Goal: Task Accomplishment & Management: Manage account settings

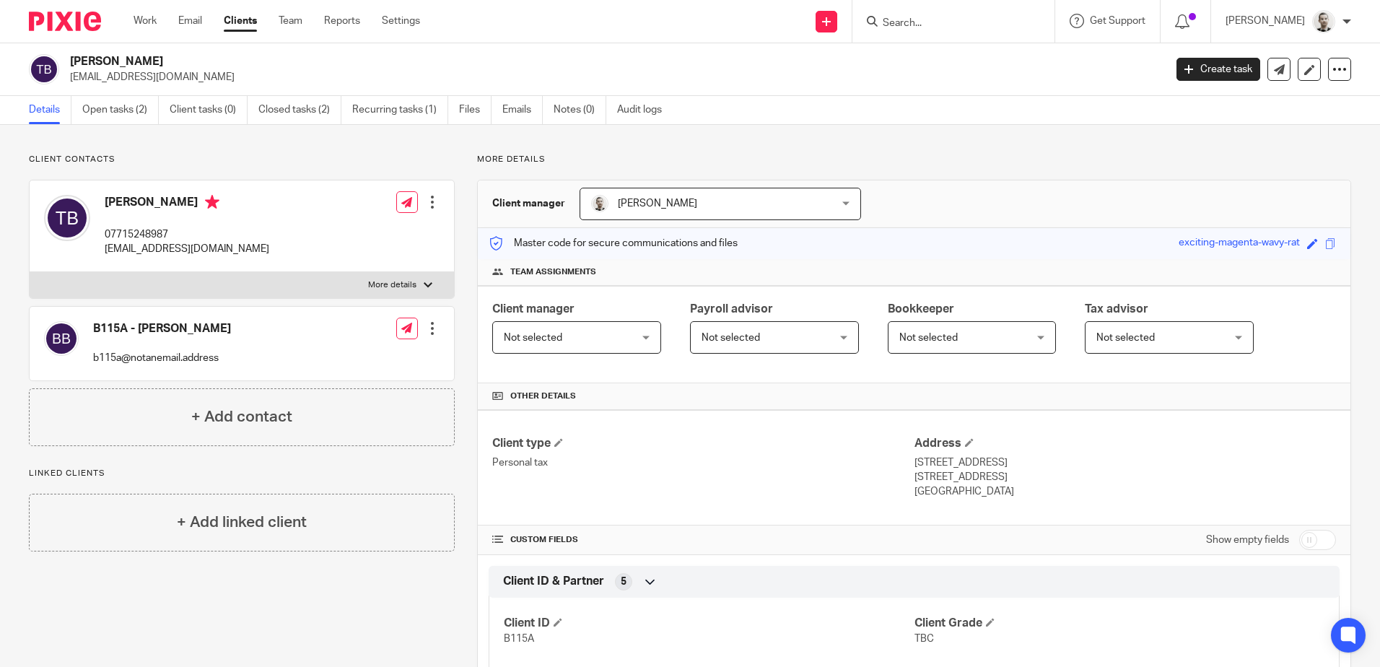
click at [925, 25] on input "Search" at bounding box center [946, 23] width 130 height 13
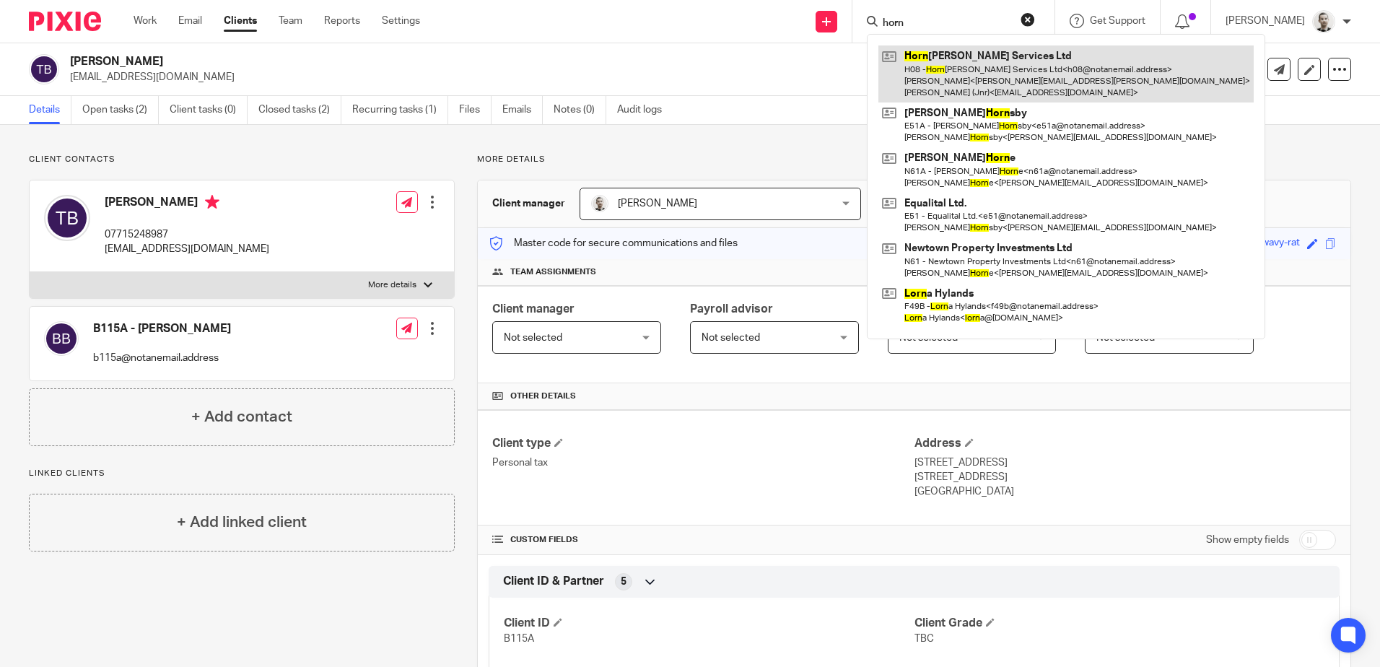
type input "horn"
click at [927, 66] on link at bounding box center [1065, 73] width 375 height 57
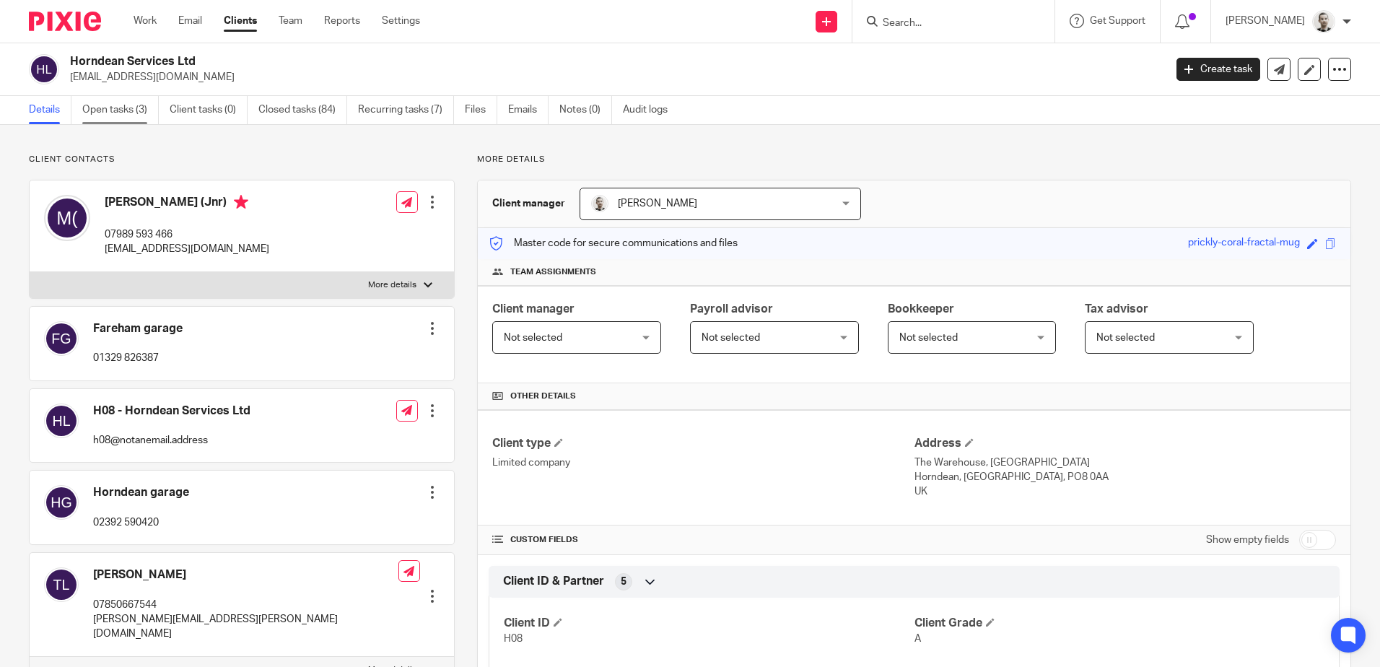
click at [106, 108] on link "Open tasks (3)" at bounding box center [120, 110] width 76 height 28
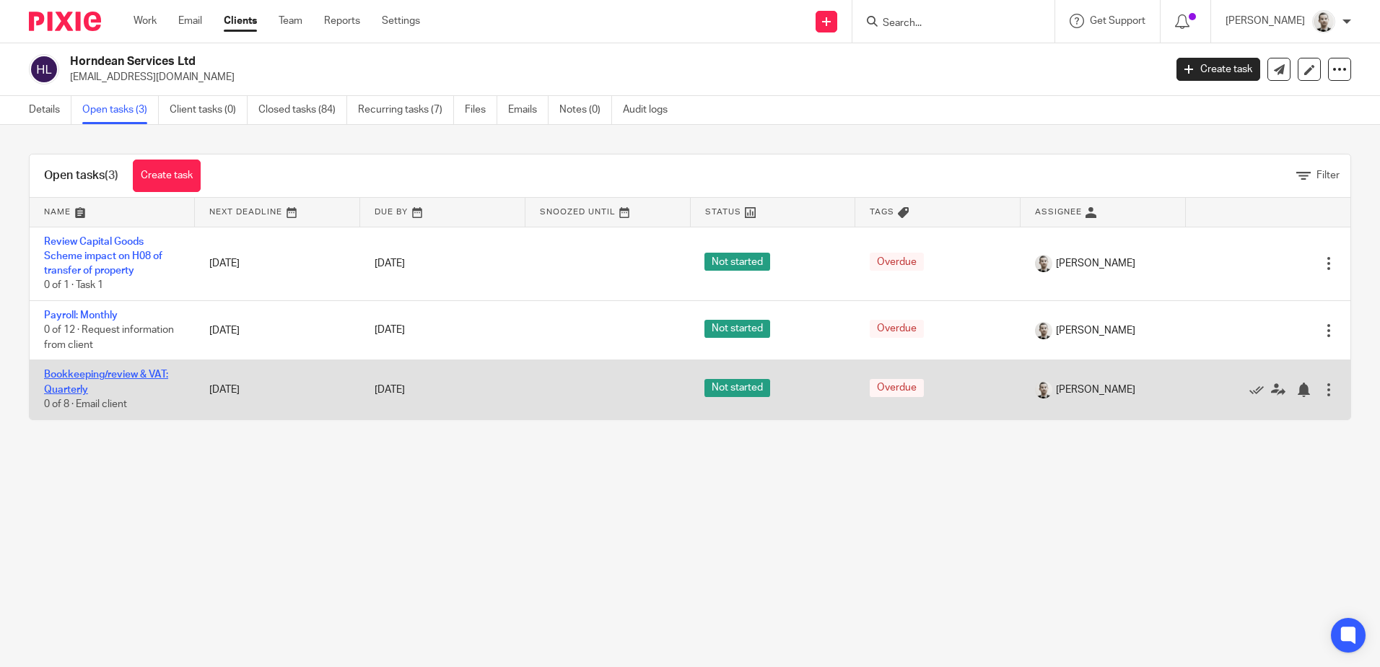
click at [100, 374] on link "Bookkeeping/review & VAT: Quarterly" at bounding box center [106, 382] width 124 height 25
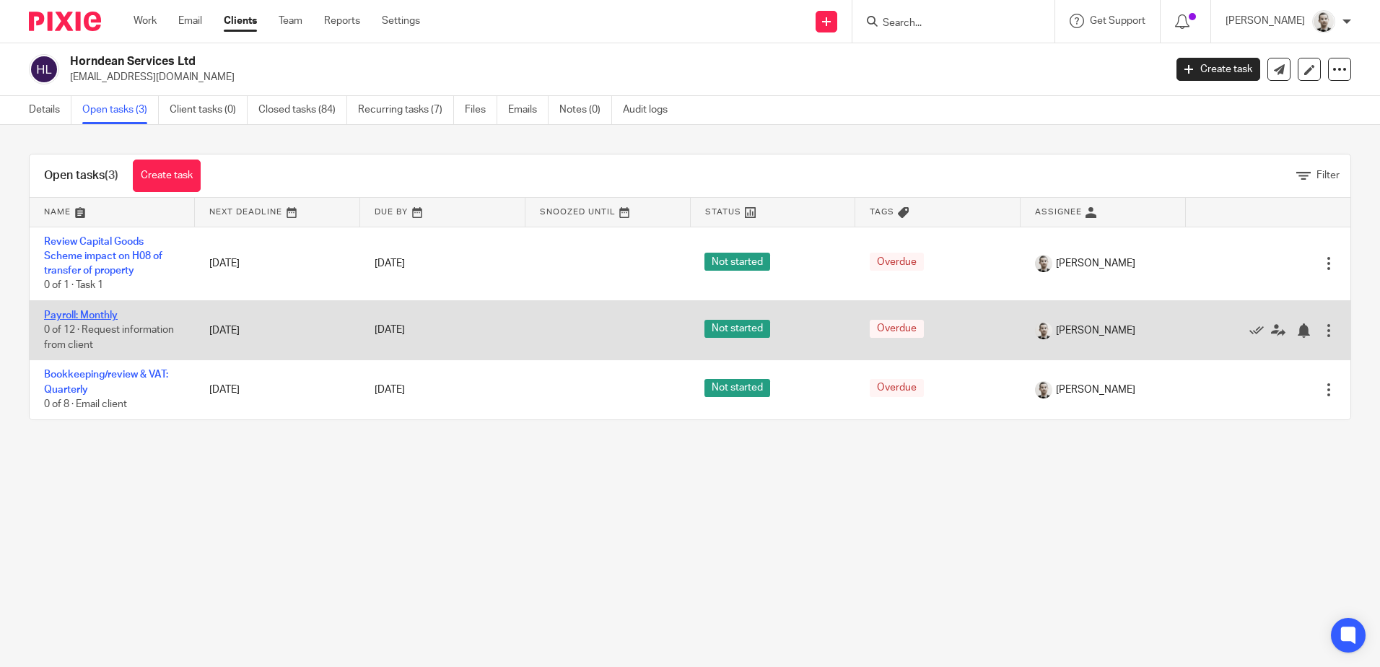
click at [90, 316] on link "Payroll: Monthly" at bounding box center [81, 315] width 74 height 10
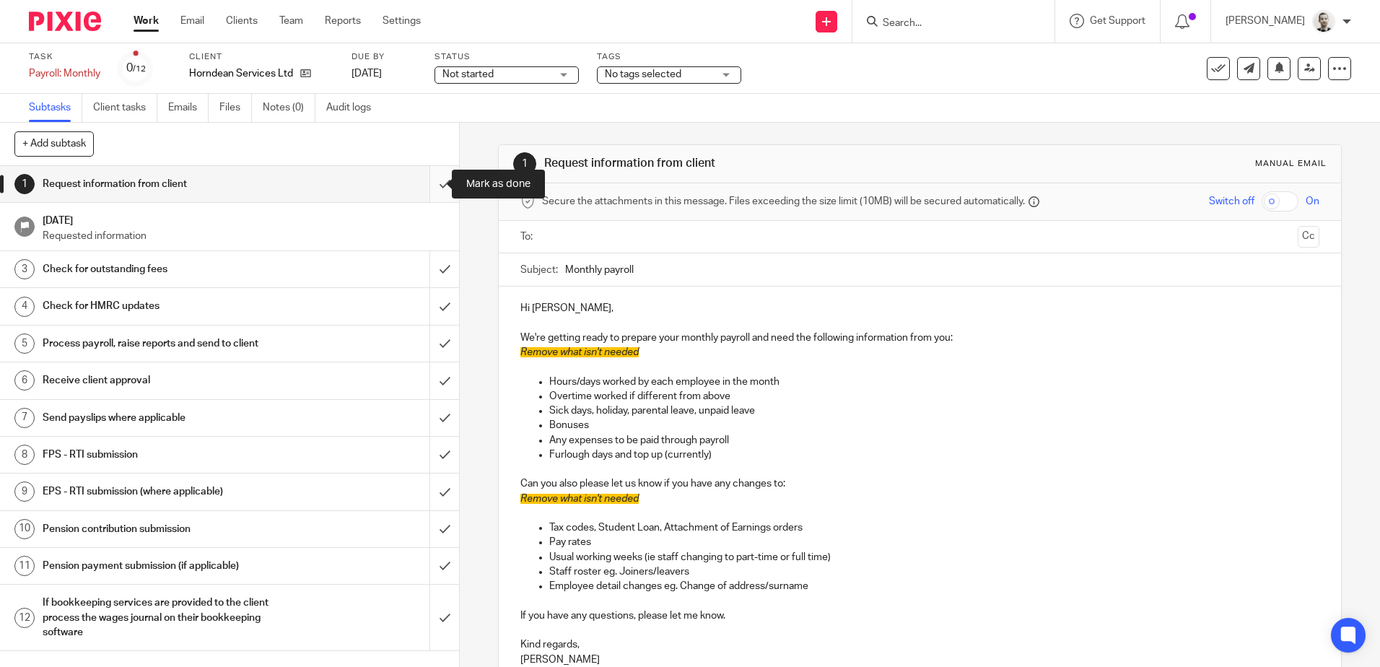
click at [426, 185] on input "submit" at bounding box center [229, 184] width 459 height 36
click at [429, 268] on input "submit" at bounding box center [229, 269] width 459 height 36
click at [429, 302] on input "submit" at bounding box center [229, 306] width 459 height 36
click at [432, 340] on input "submit" at bounding box center [229, 343] width 459 height 36
click at [432, 376] on input "submit" at bounding box center [229, 380] width 459 height 36
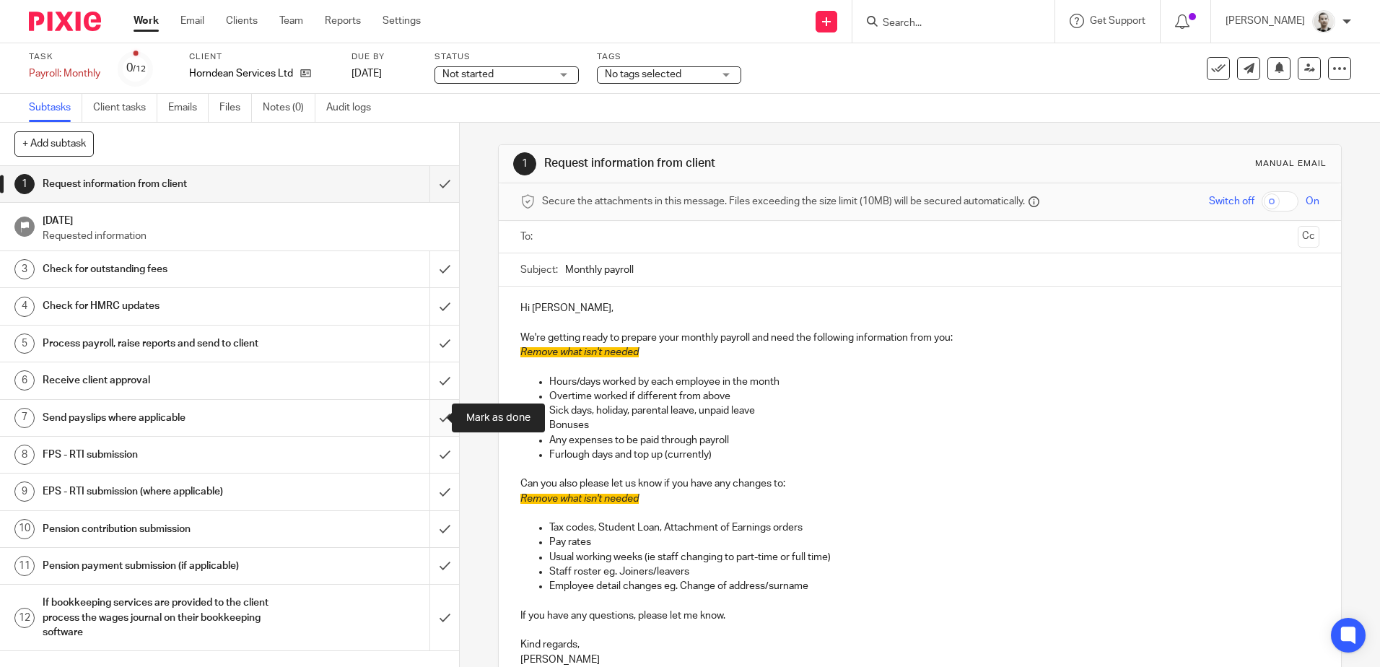
click at [432, 411] on input "submit" at bounding box center [229, 418] width 459 height 36
click at [432, 454] on input "submit" at bounding box center [229, 455] width 459 height 36
click at [432, 499] on input "submit" at bounding box center [229, 491] width 459 height 36
click at [432, 532] on input "submit" at bounding box center [229, 529] width 459 height 36
click at [428, 560] on input "submit" at bounding box center [229, 566] width 459 height 36
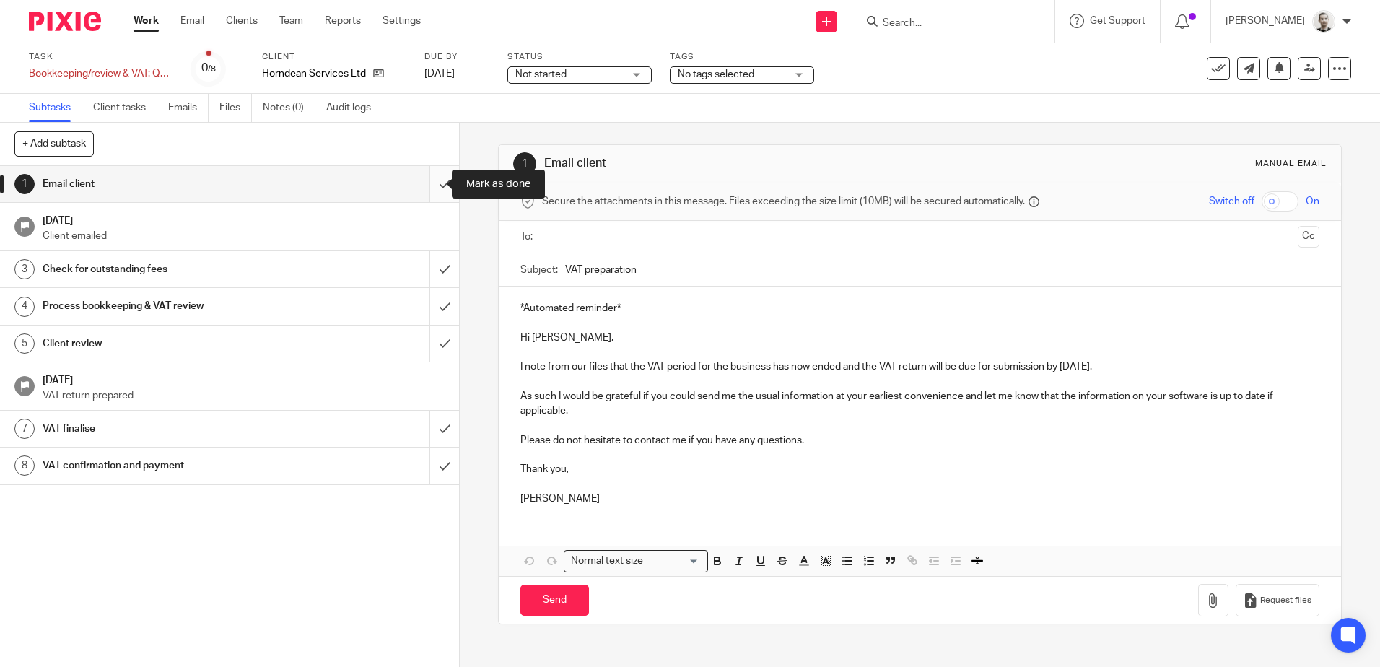
click at [427, 183] on input "submit" at bounding box center [229, 184] width 459 height 36
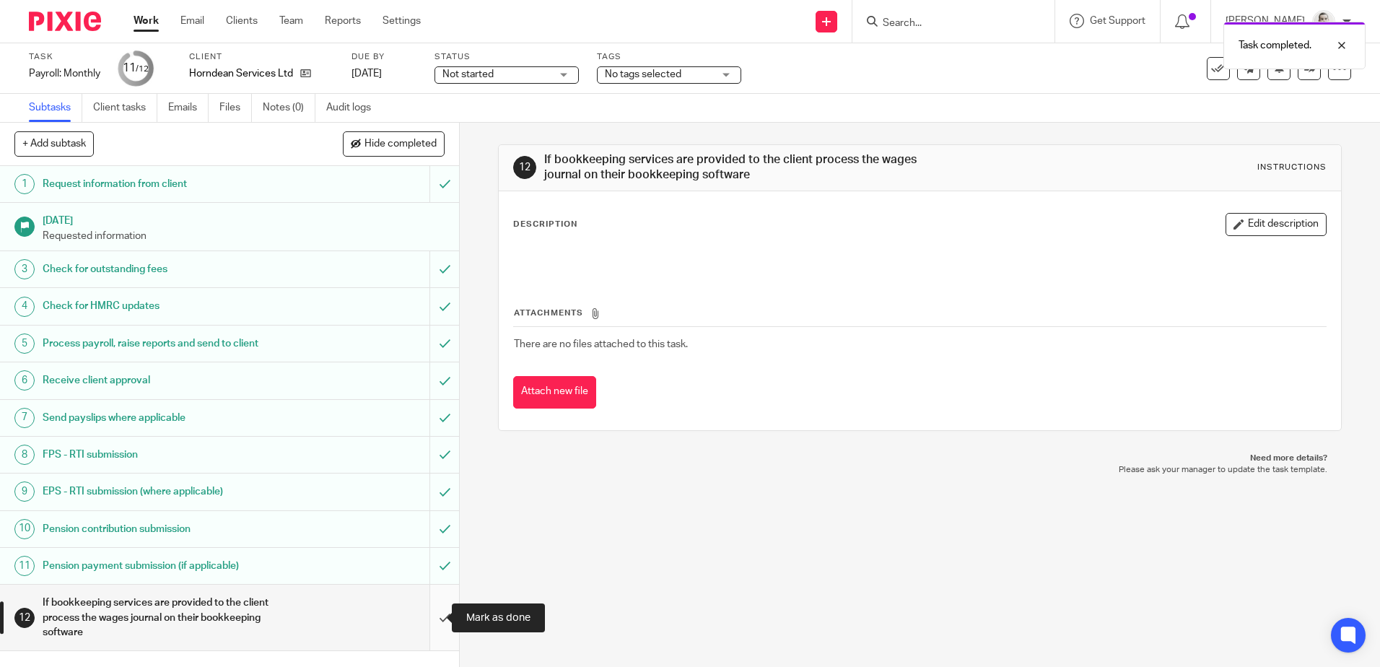
click at [434, 613] on input "submit" at bounding box center [229, 618] width 459 height 66
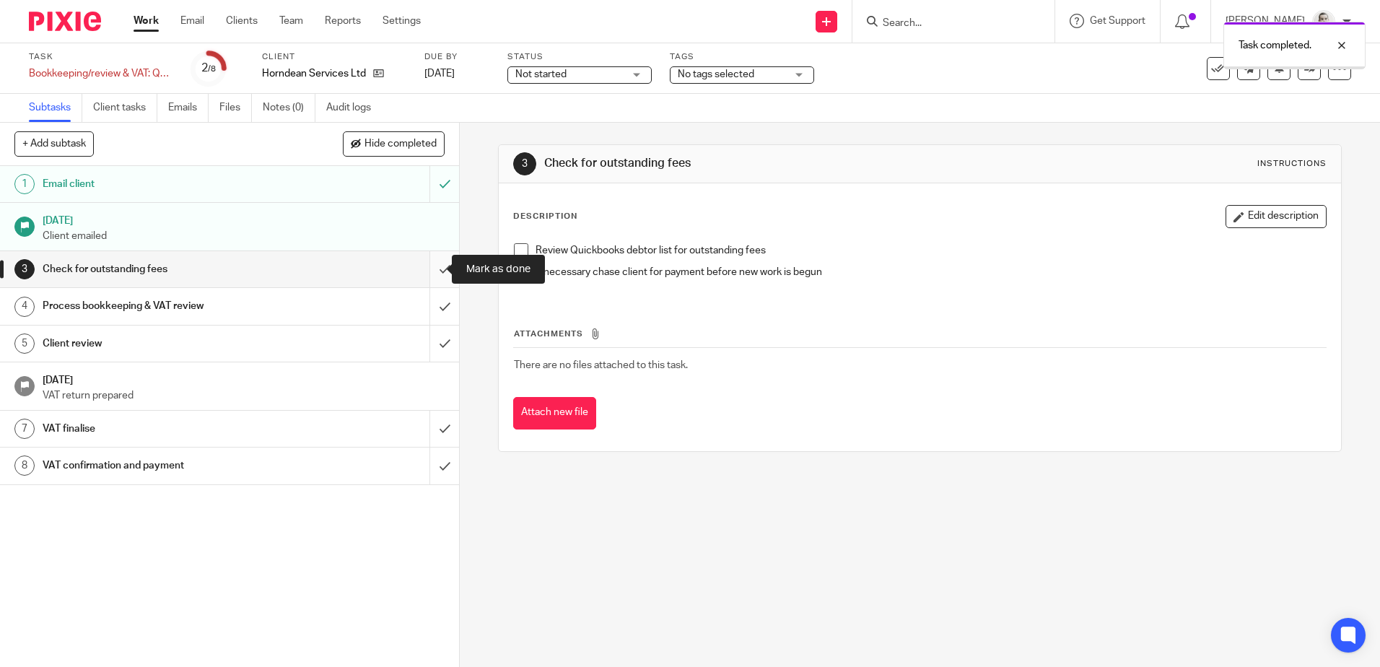
click at [428, 268] on input "submit" at bounding box center [229, 269] width 459 height 36
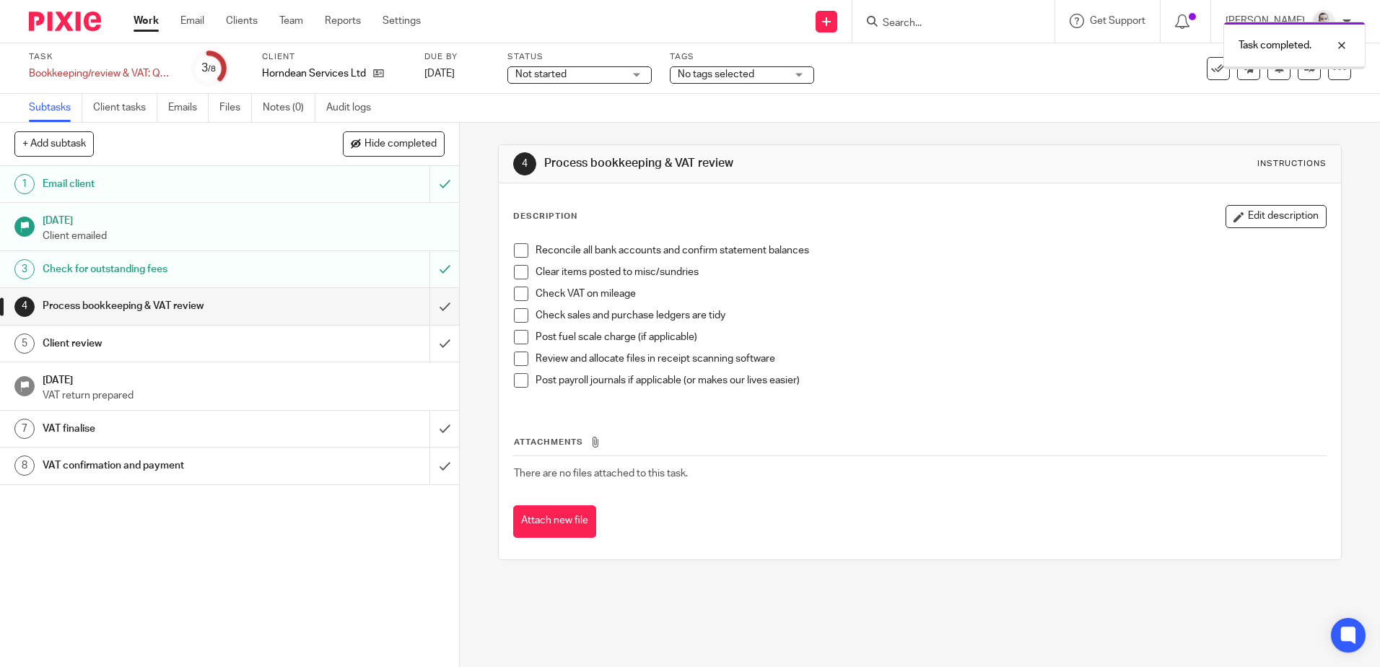
click at [597, 68] on span "Not started" at bounding box center [569, 74] width 108 height 15
drag, startPoint x: 572, startPoint y: 91, endPoint x: 593, endPoint y: 87, distance: 21.4
click at [572, 90] on li "Not started" at bounding box center [579, 99] width 143 height 30
click at [727, 69] on div "Task completed." at bounding box center [1028, 41] width 676 height 55
click at [738, 66] on div "Task completed." at bounding box center [1028, 41] width 676 height 55
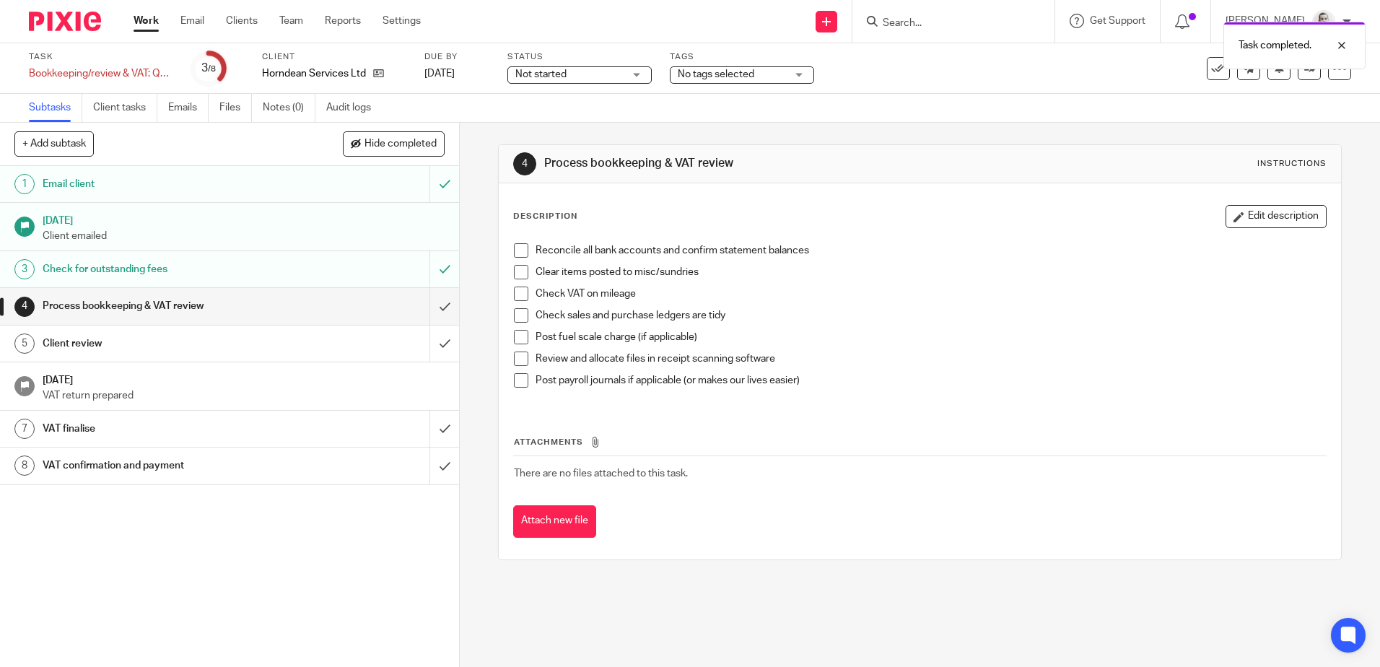
click at [733, 75] on span "No tags selected" at bounding box center [716, 74] width 76 height 10
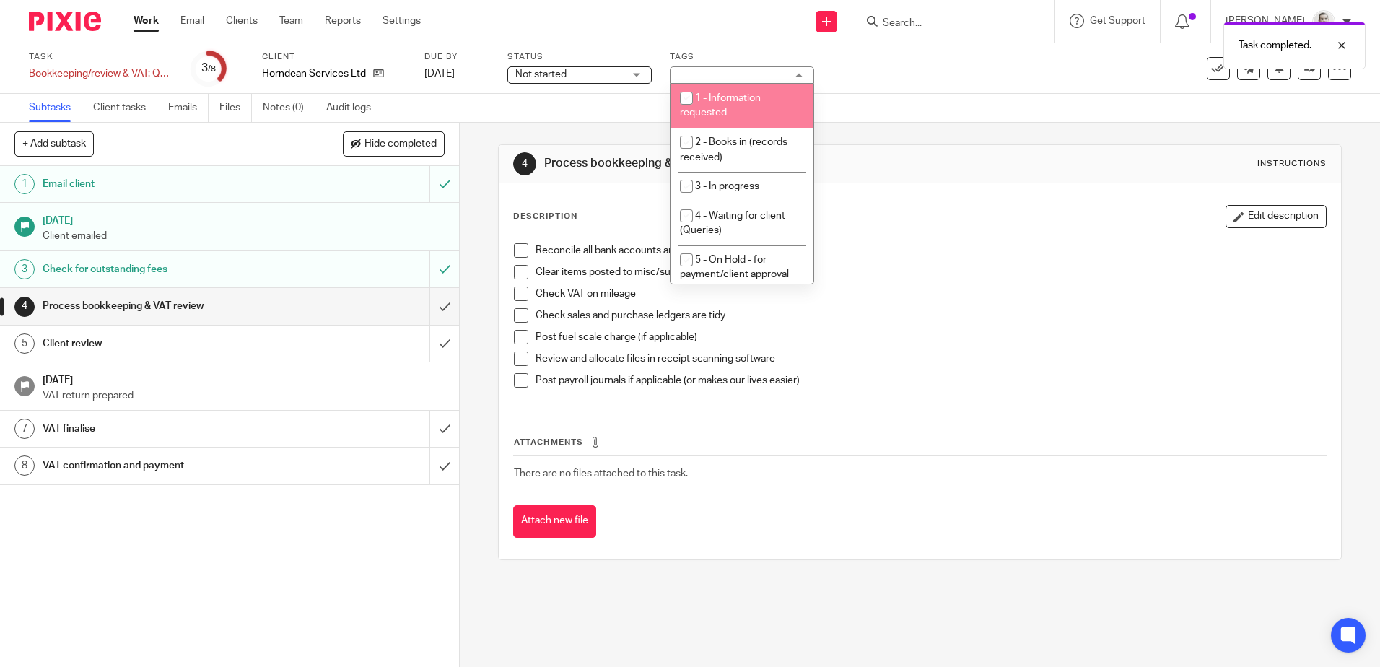
click at [725, 102] on span "1 - Information requested" at bounding box center [720, 105] width 81 height 25
checkbox input "true"
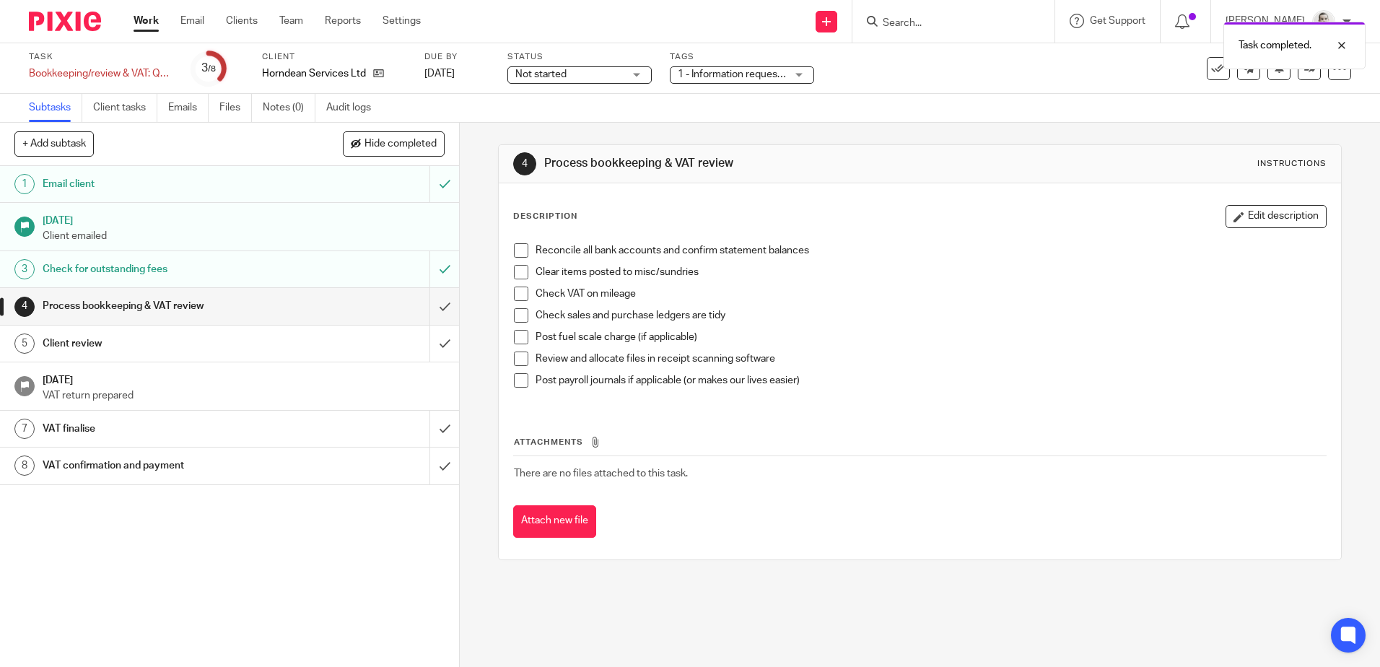
click at [876, 102] on div "Subtasks Client tasks Emails Files Notes (0) Audit logs" at bounding box center [690, 108] width 1380 height 29
click at [478, 111] on div "Subtasks Client tasks Emails Files Notes (0) Audit logs" at bounding box center [690, 108] width 1380 height 29
click at [78, 21] on img at bounding box center [65, 21] width 72 height 19
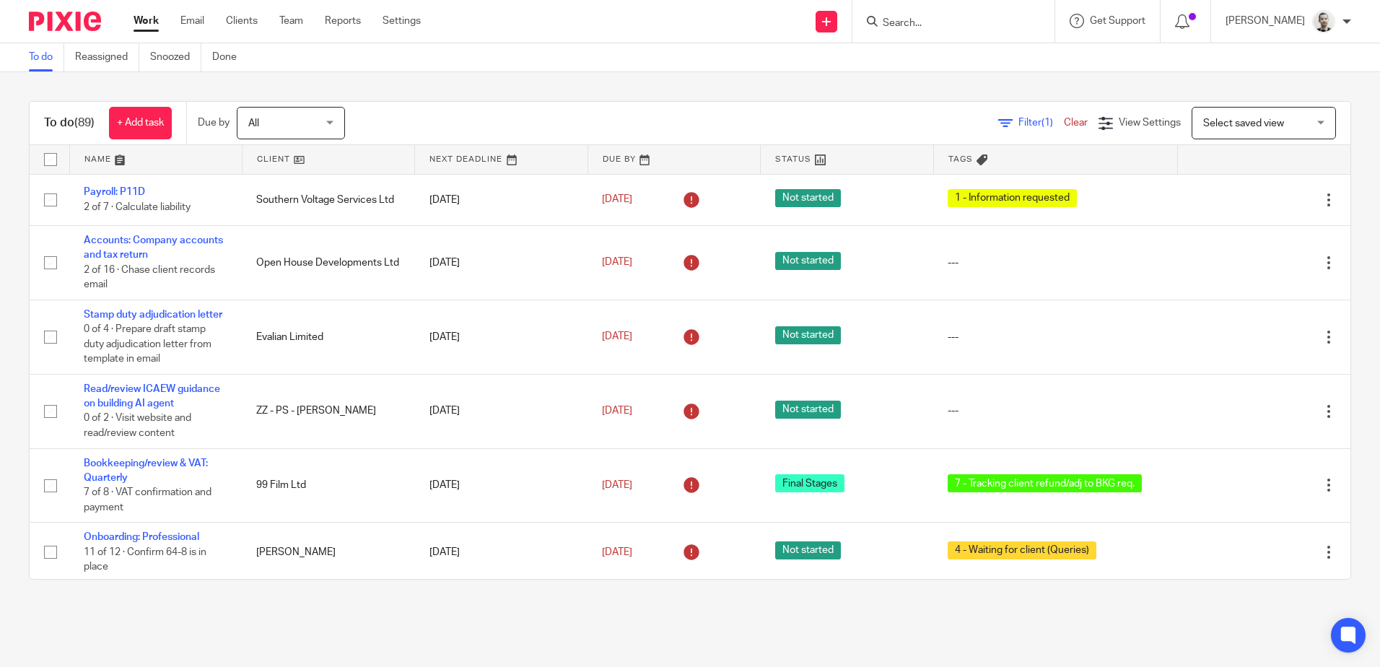
click at [596, 158] on link at bounding box center [674, 159] width 172 height 29
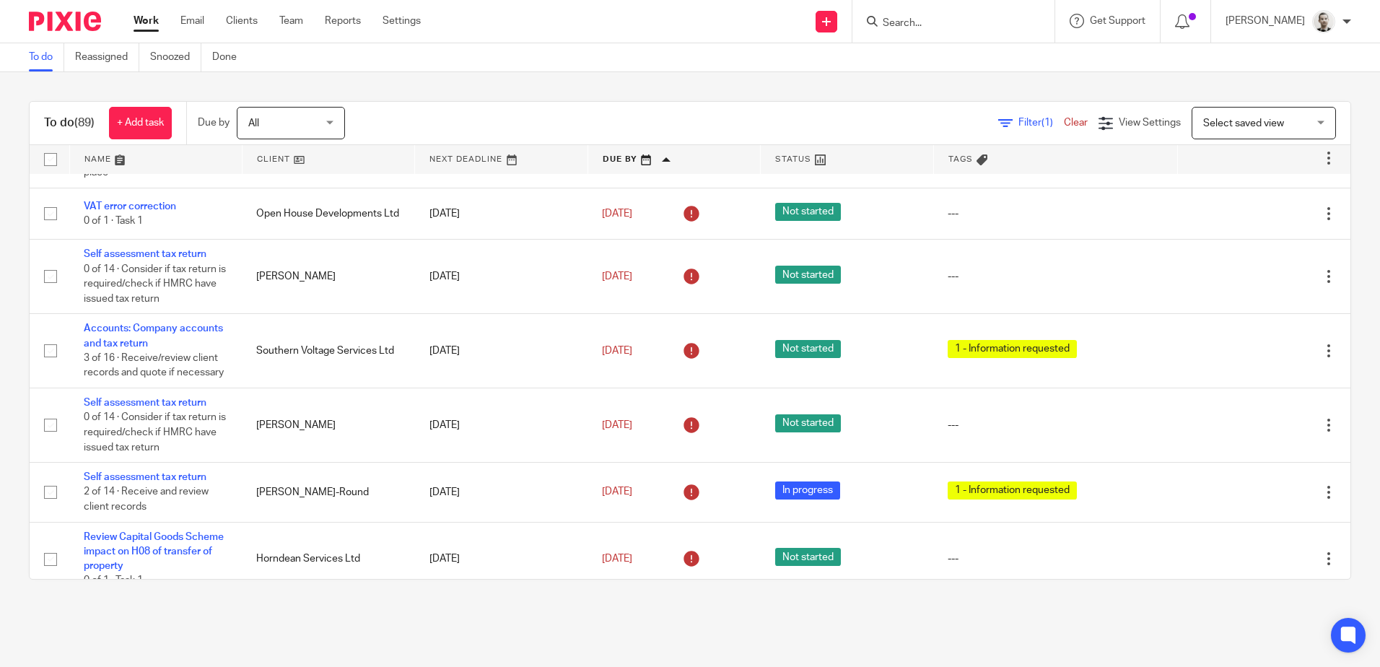
scroll to position [433, 0]
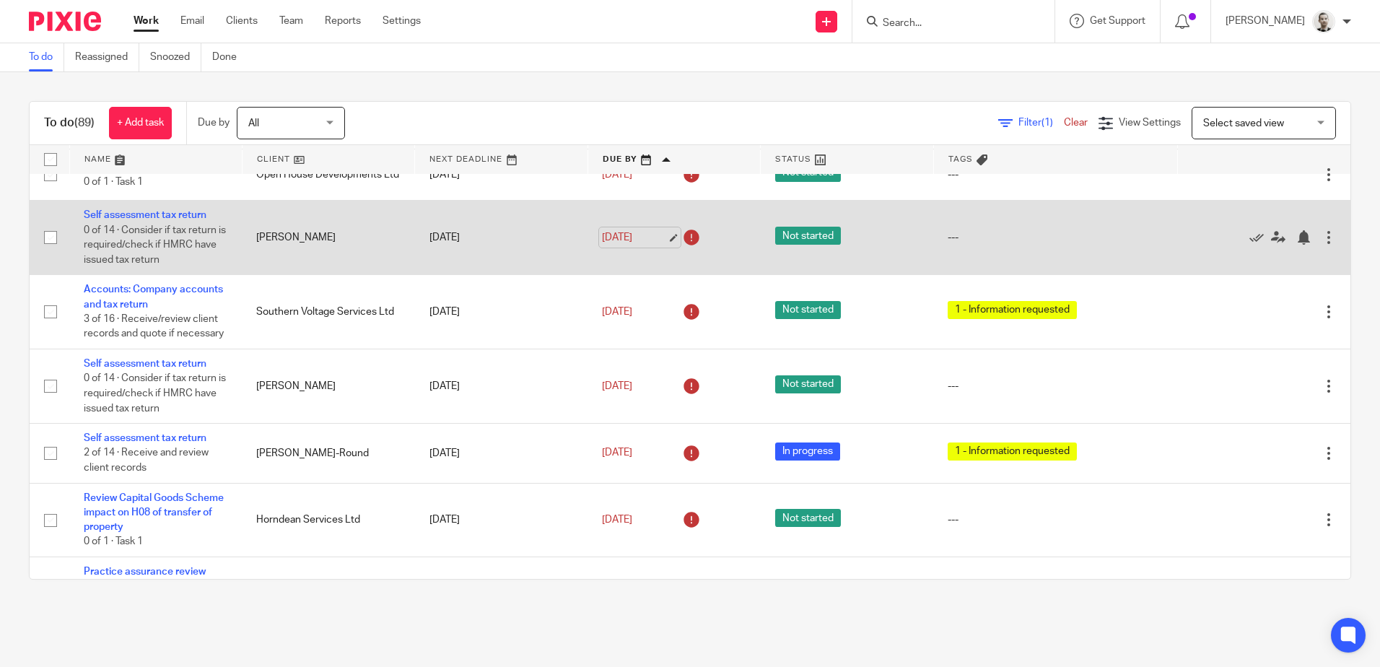
click at [629, 245] on link "[DATE]" at bounding box center [634, 237] width 65 height 15
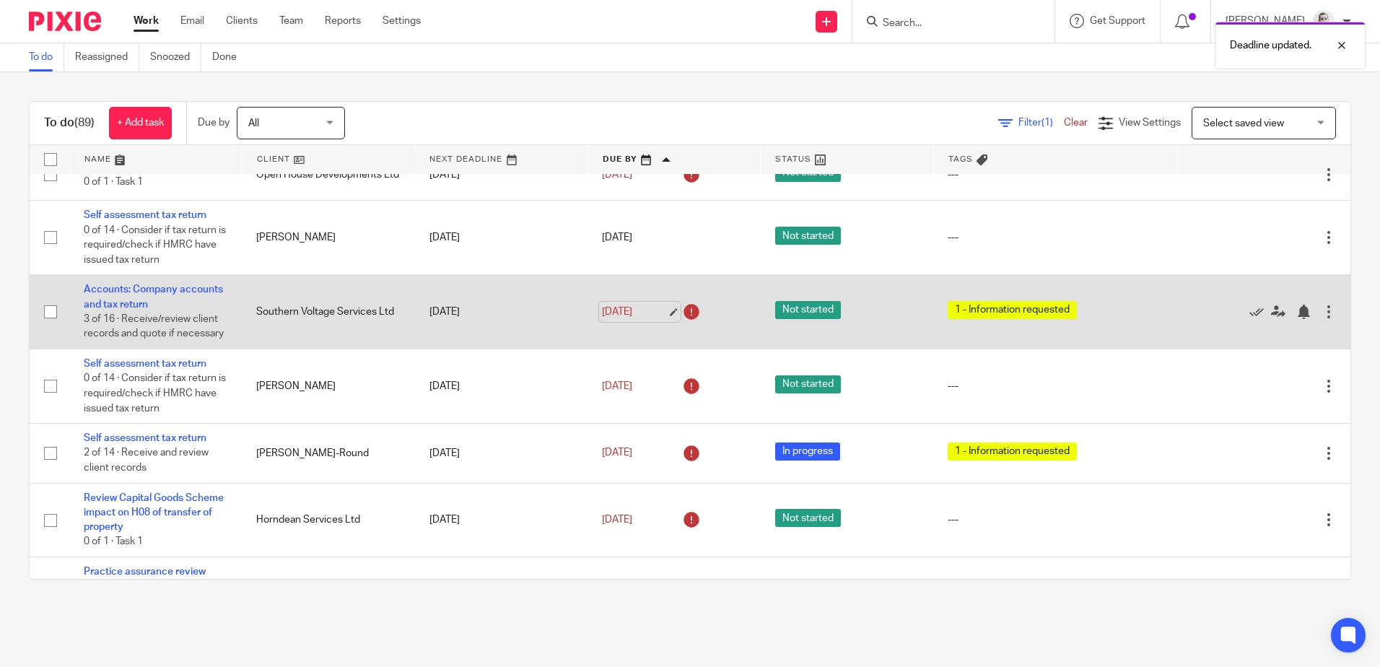
click at [621, 320] on link "20 Aug 2025" at bounding box center [634, 312] width 65 height 15
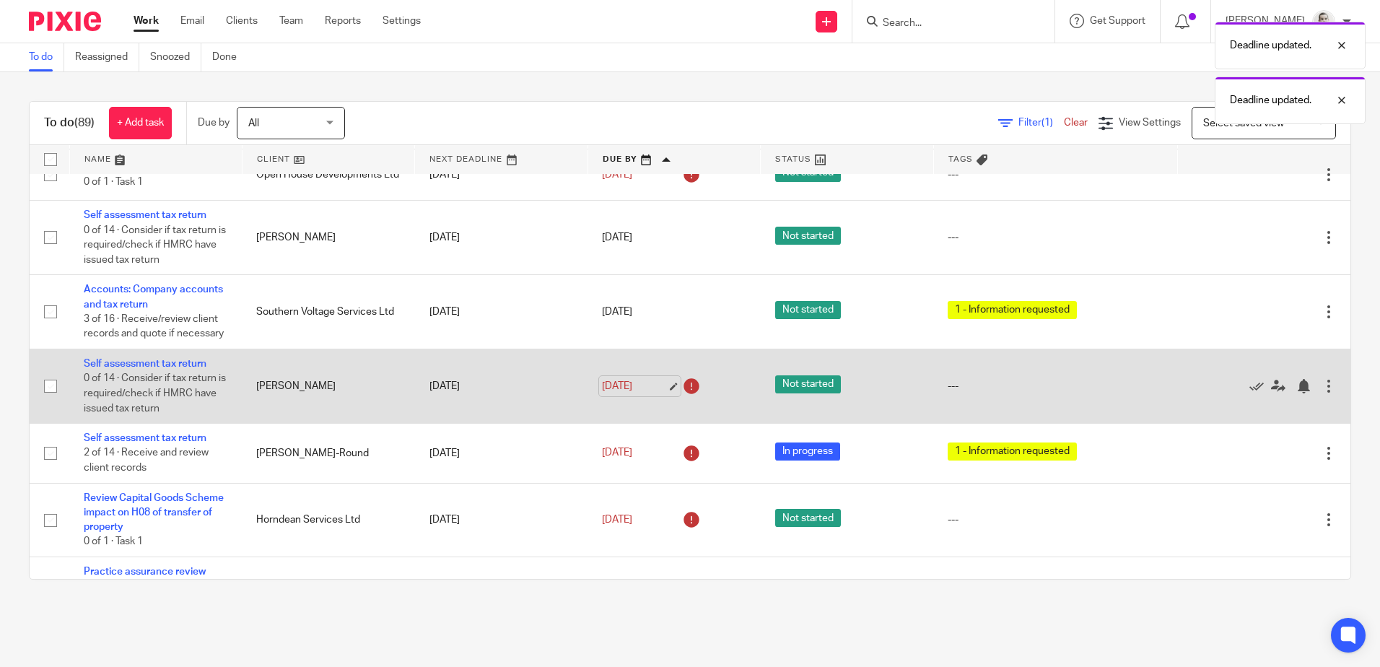
click at [626, 394] on link "20 Aug 2025" at bounding box center [634, 386] width 65 height 15
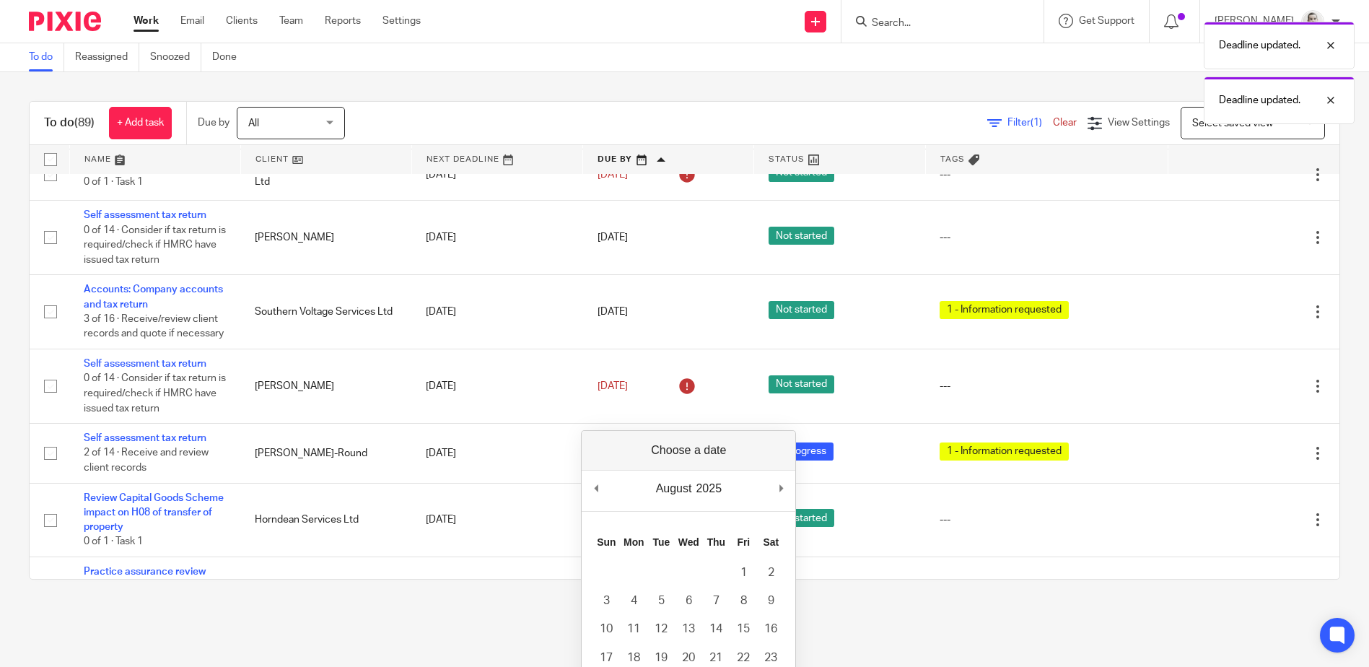
click at [787, 455] on div "August January February March April May June July August September October Nove…" at bounding box center [688, 585] width 215 height 310
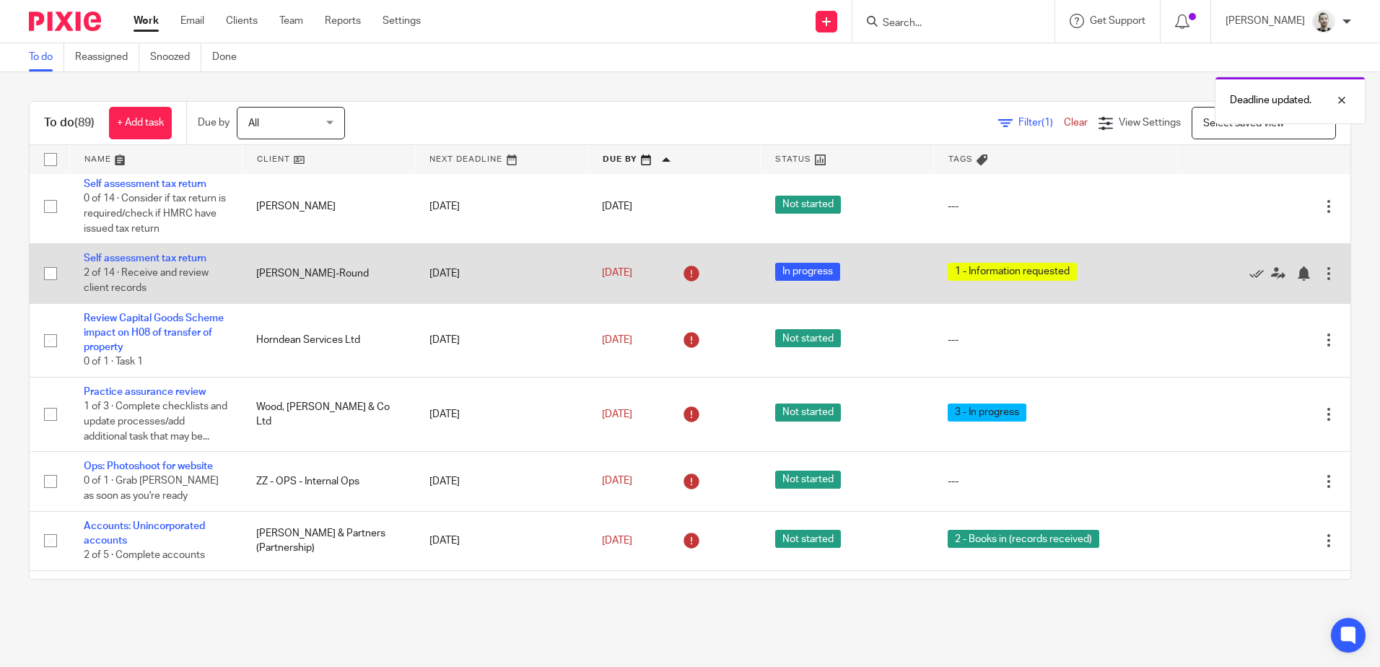
scroll to position [650, 0]
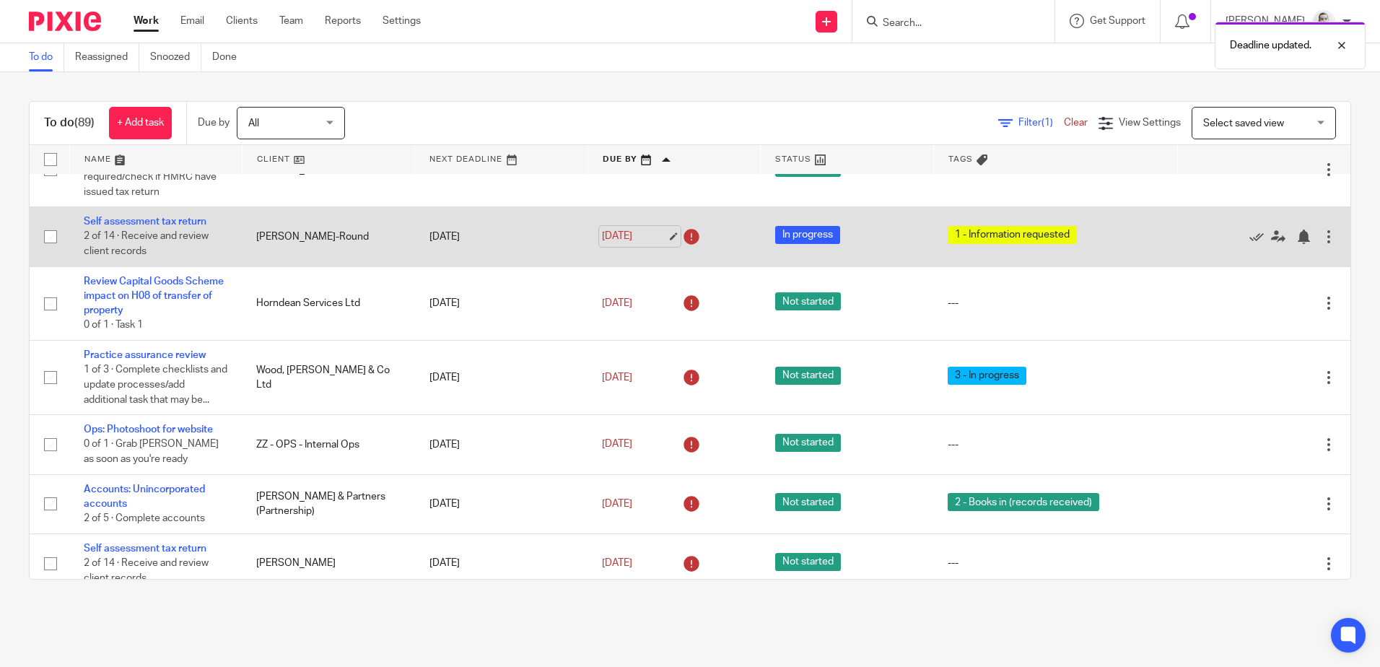
click at [626, 244] on link "20 Aug 2025" at bounding box center [634, 236] width 65 height 15
click at [622, 244] on link "21 Aug 2025" at bounding box center [634, 236] width 65 height 15
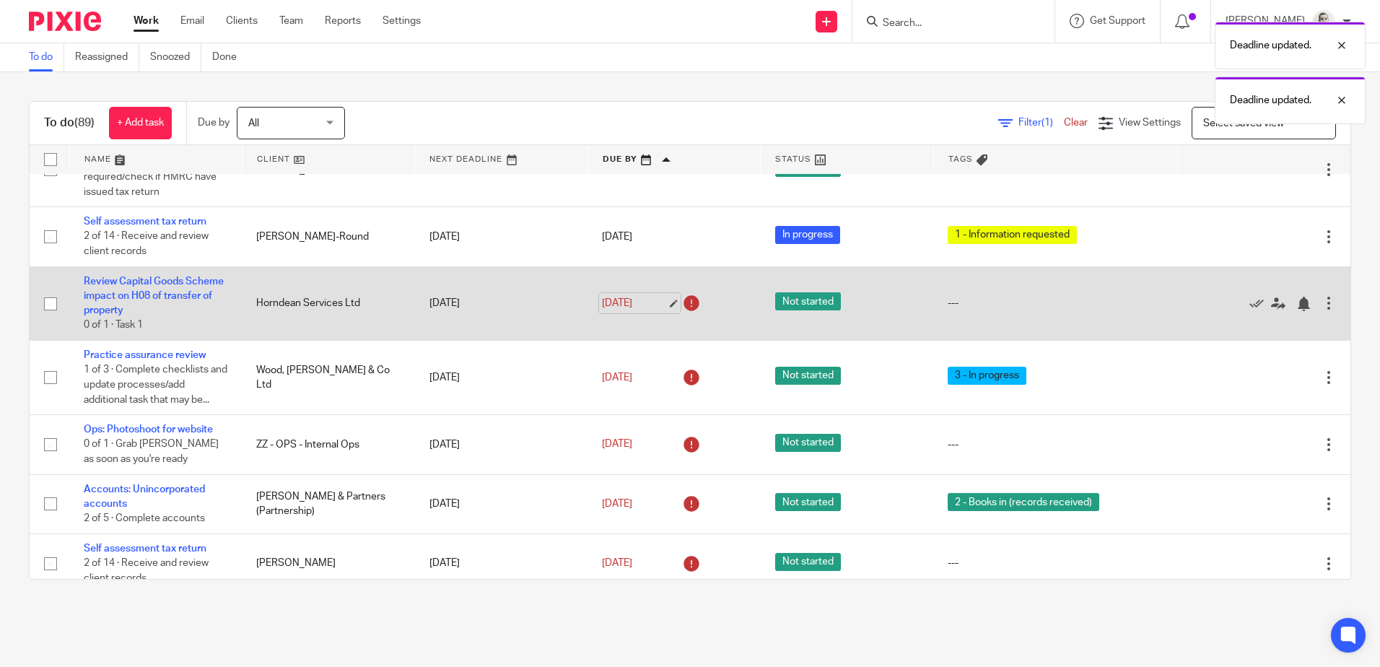
click at [616, 311] on link "21 Aug 2025" at bounding box center [634, 303] width 65 height 15
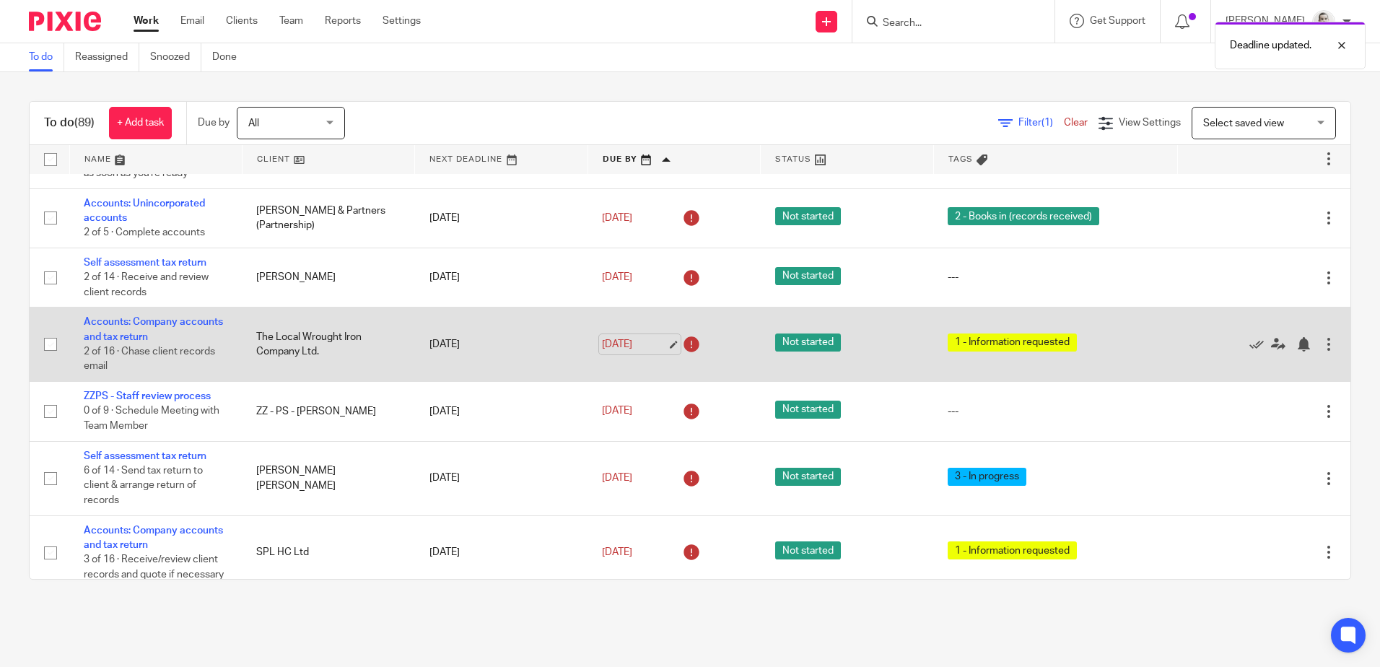
scroll to position [938, 0]
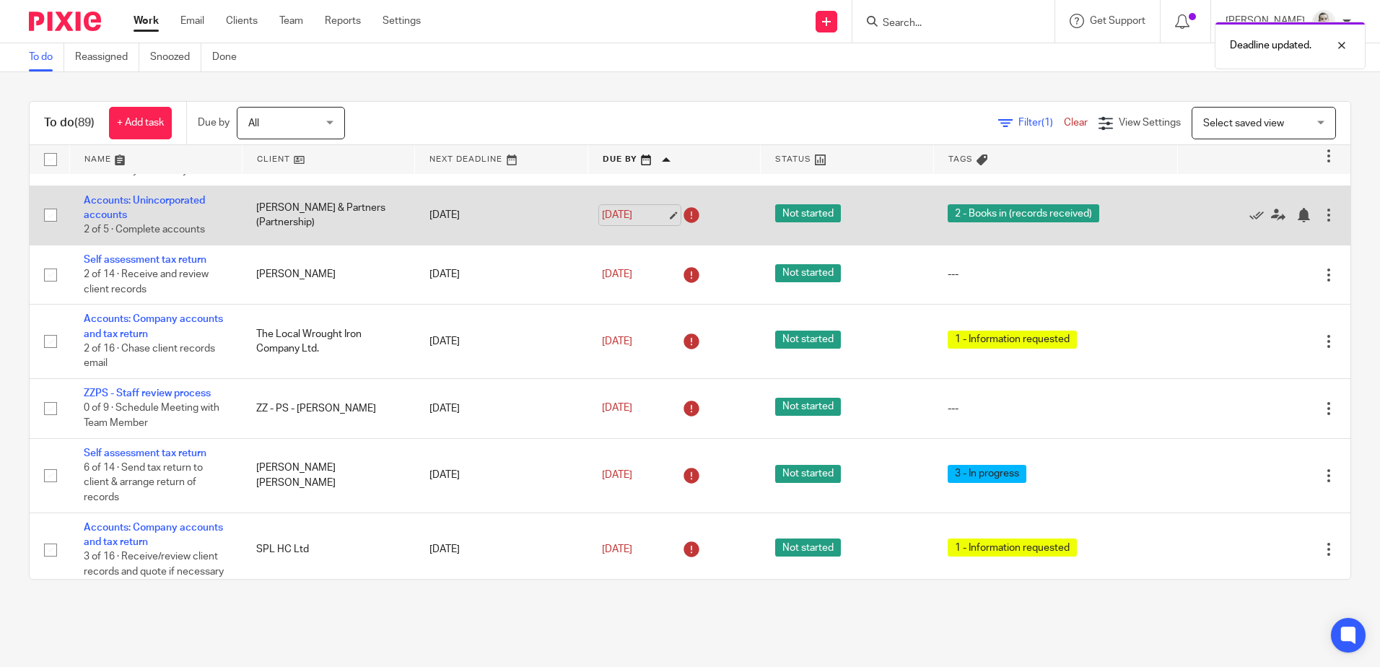
click at [622, 223] on link "21 Aug 2025" at bounding box center [634, 215] width 65 height 15
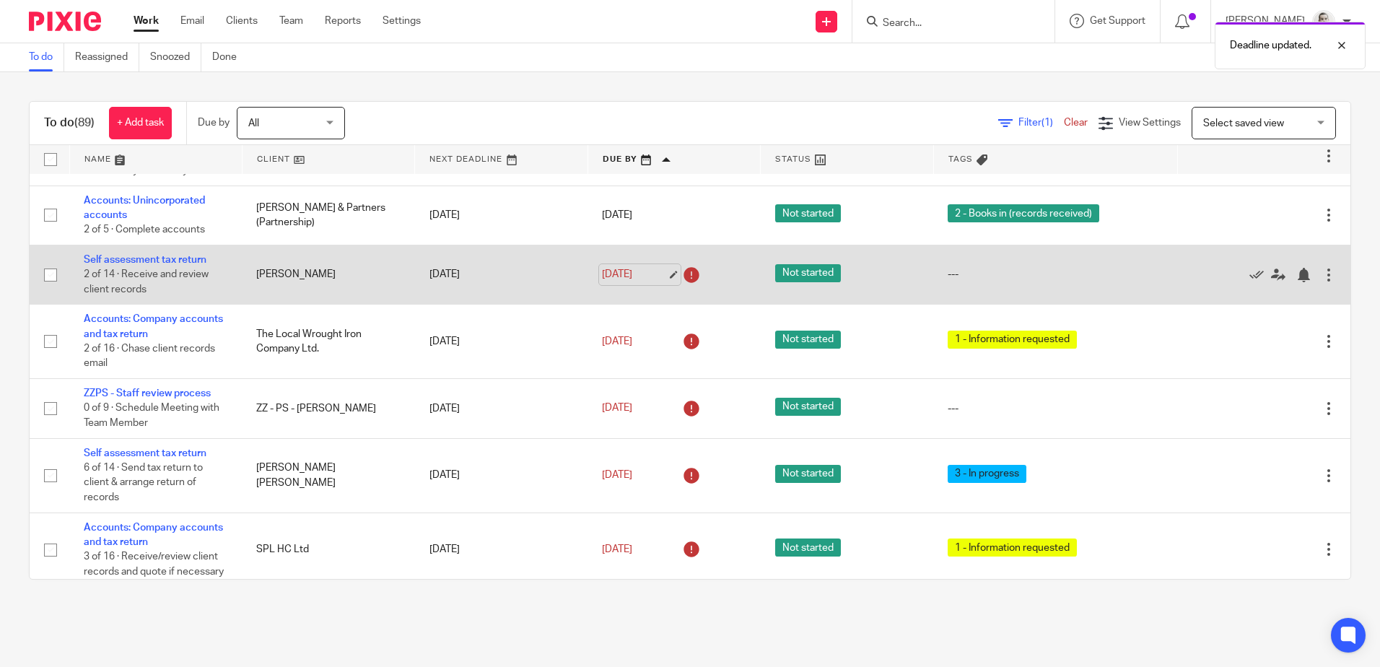
click at [616, 282] on link "21 Aug 2025" at bounding box center [634, 274] width 65 height 15
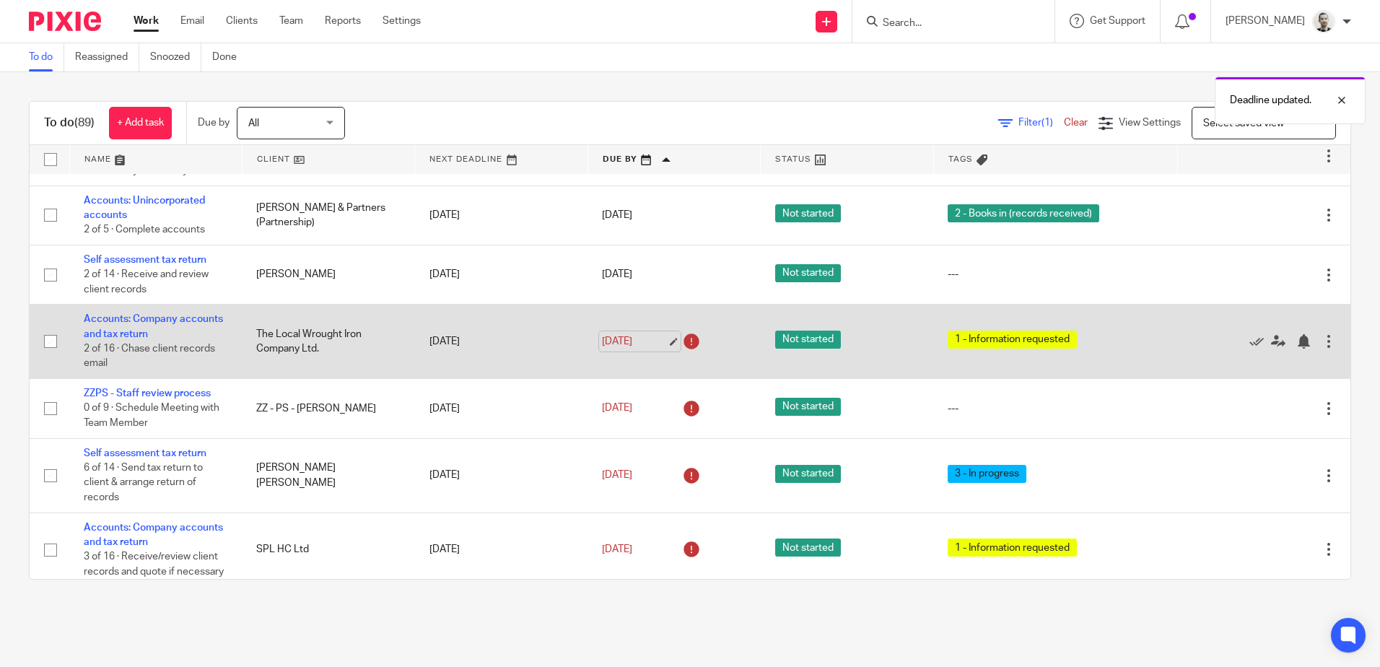
click at [626, 349] on link "21 Aug 2025" at bounding box center [634, 341] width 65 height 15
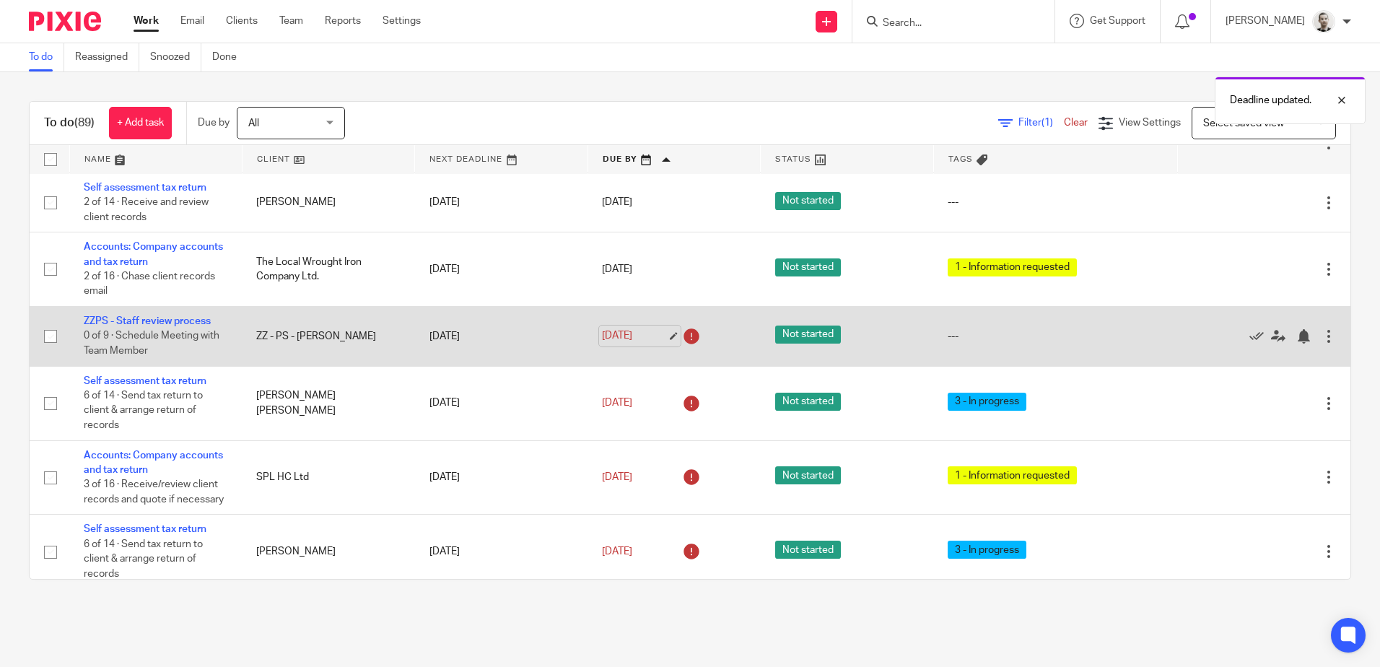
scroll to position [1083, 0]
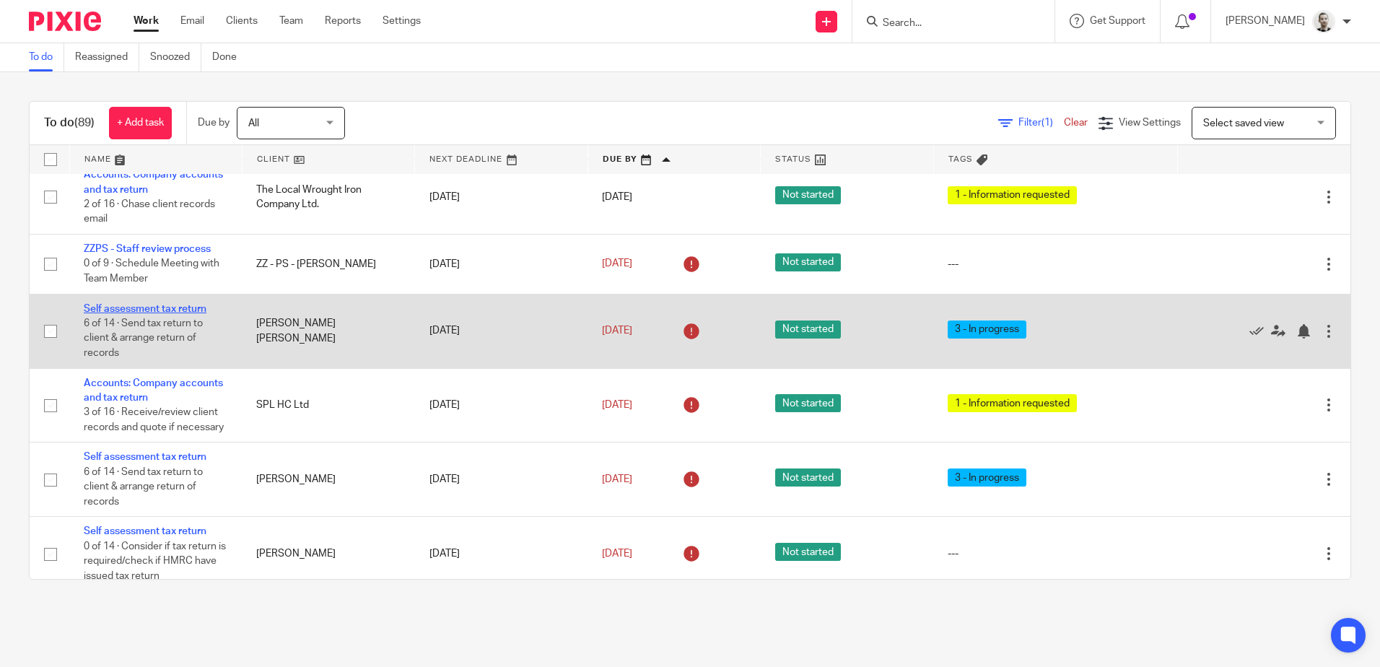
click at [195, 314] on link "Self assessment tax return" at bounding box center [145, 309] width 123 height 10
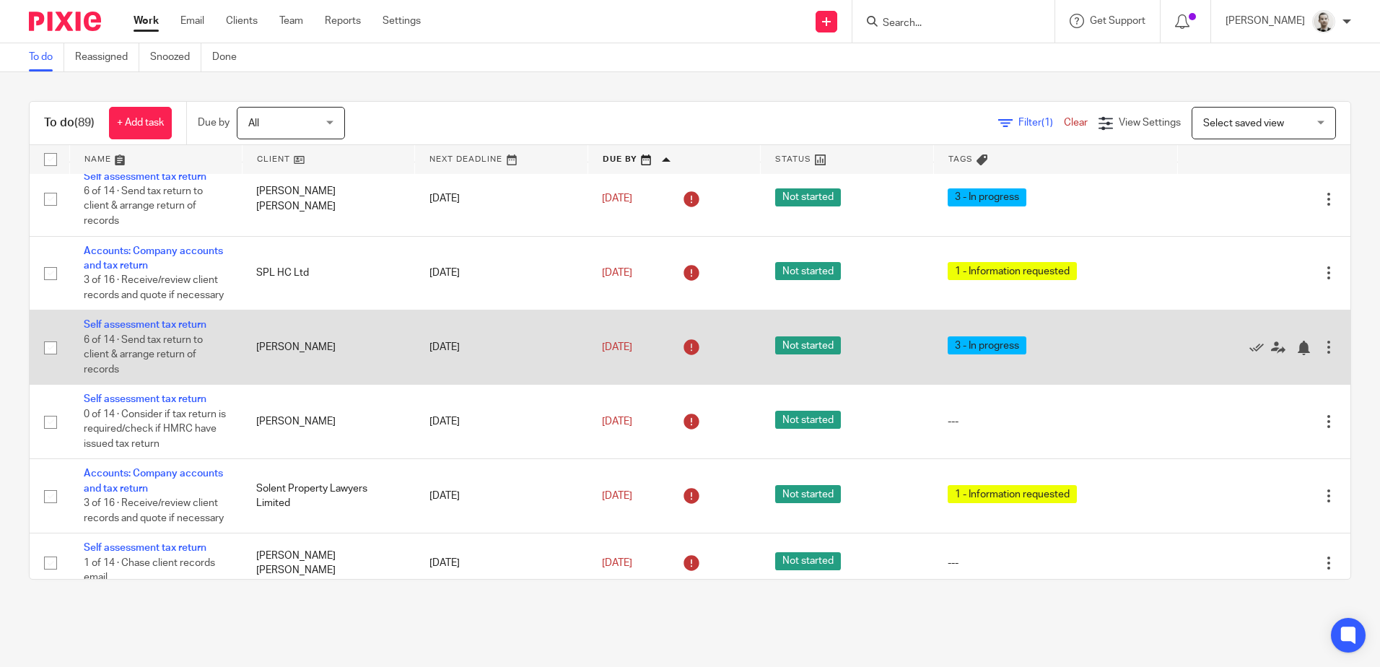
scroll to position [1227, 0]
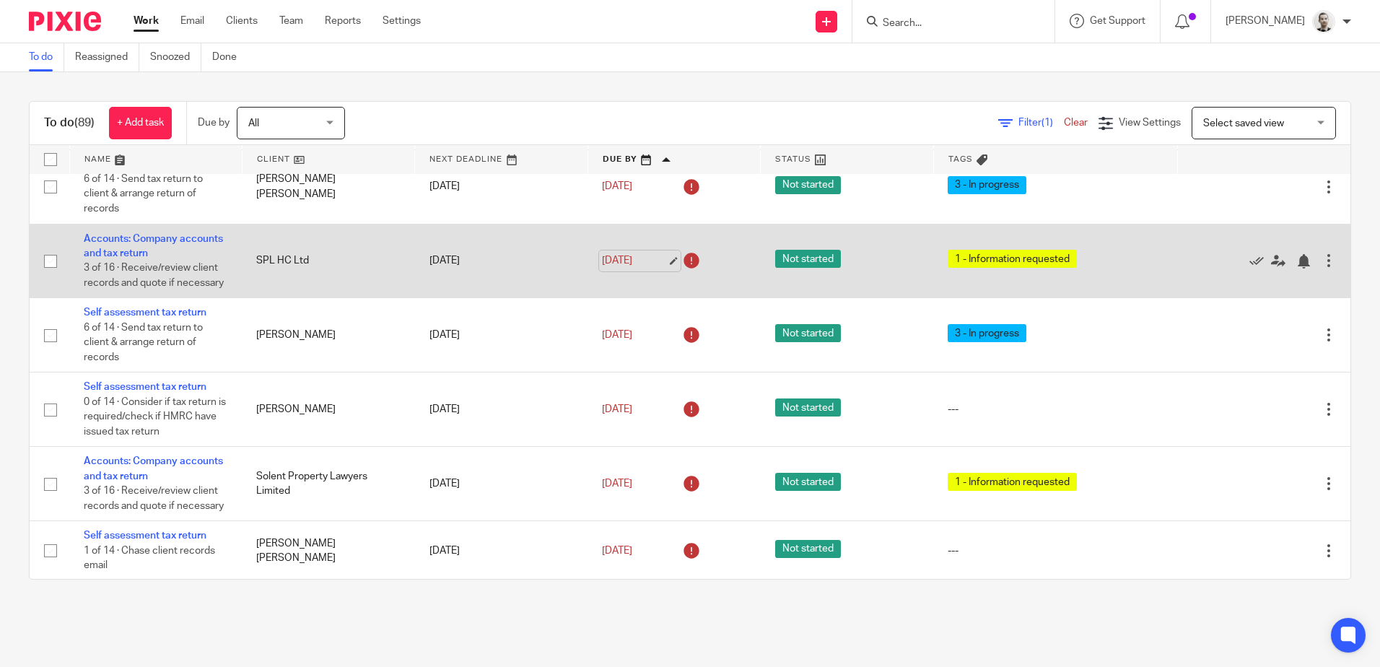
click at [616, 268] on link "22 Aug 2025" at bounding box center [634, 260] width 65 height 15
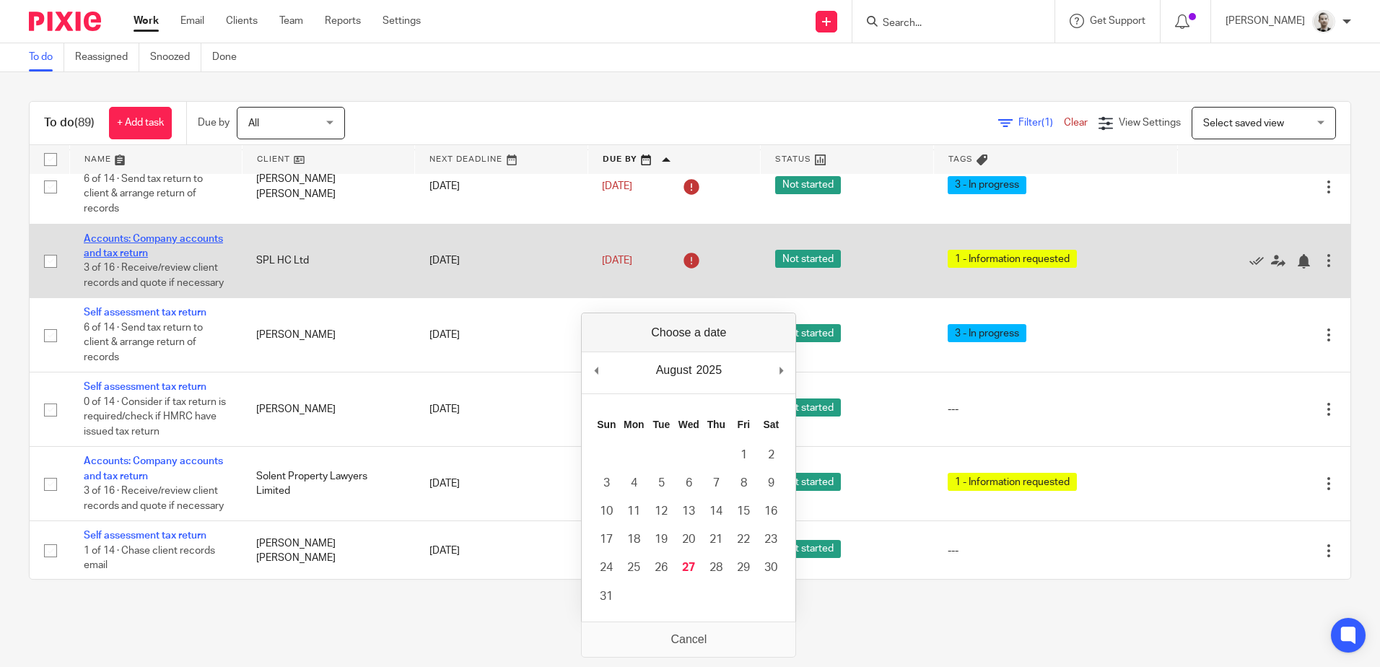
click at [162, 258] on link "Accounts: Company accounts and tax return" at bounding box center [153, 246] width 139 height 25
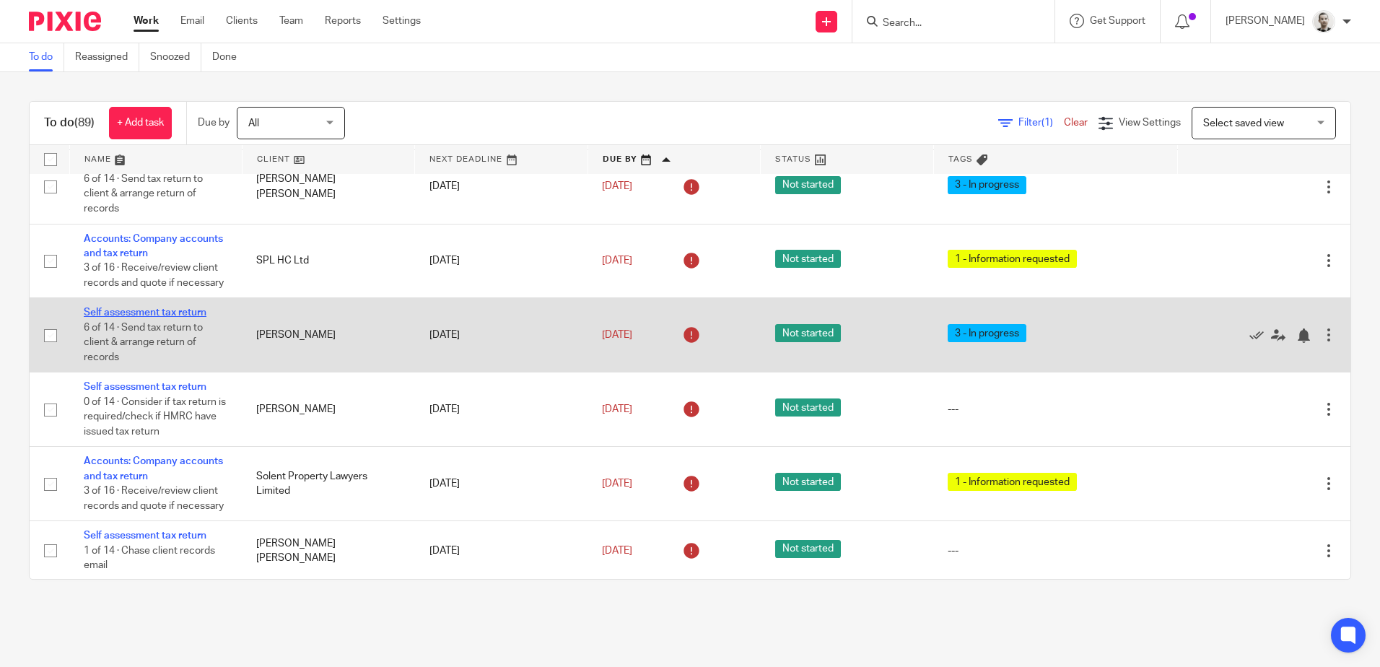
click at [162, 318] on link "Self assessment tax return" at bounding box center [145, 312] width 123 height 10
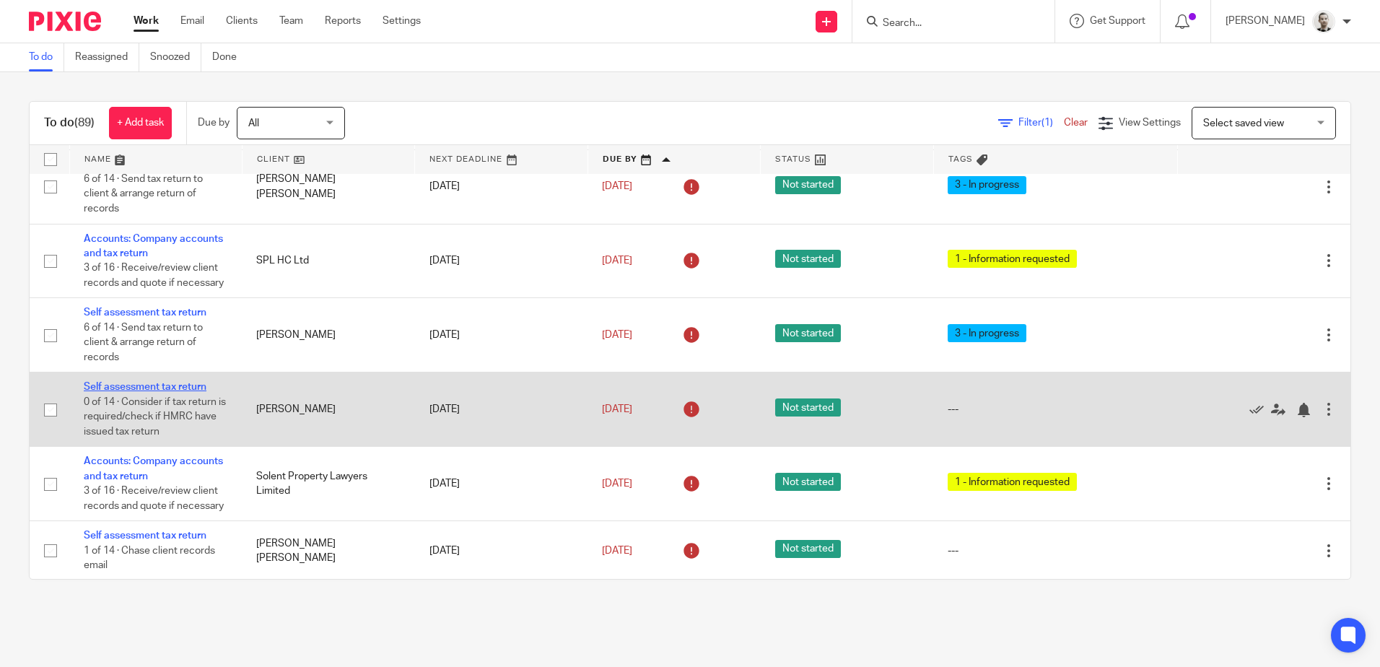
click at [168, 392] on link "Self assessment tax return" at bounding box center [145, 387] width 123 height 10
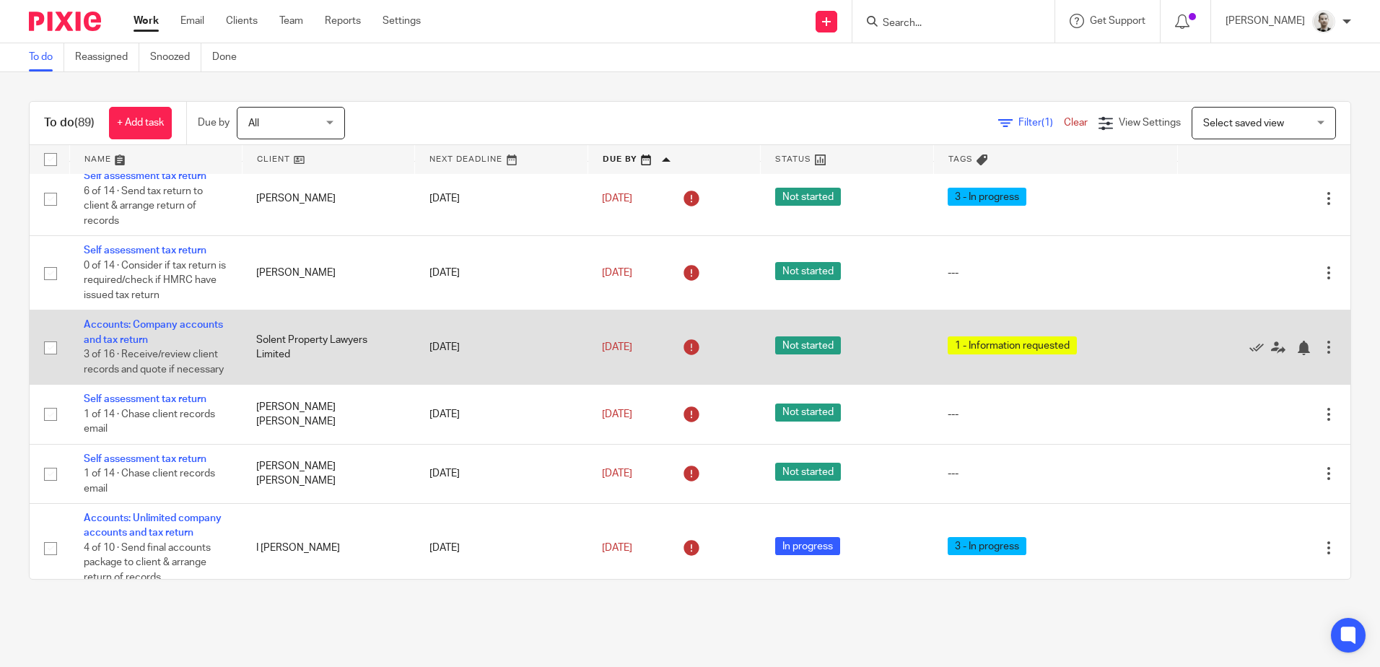
scroll to position [1371, 0]
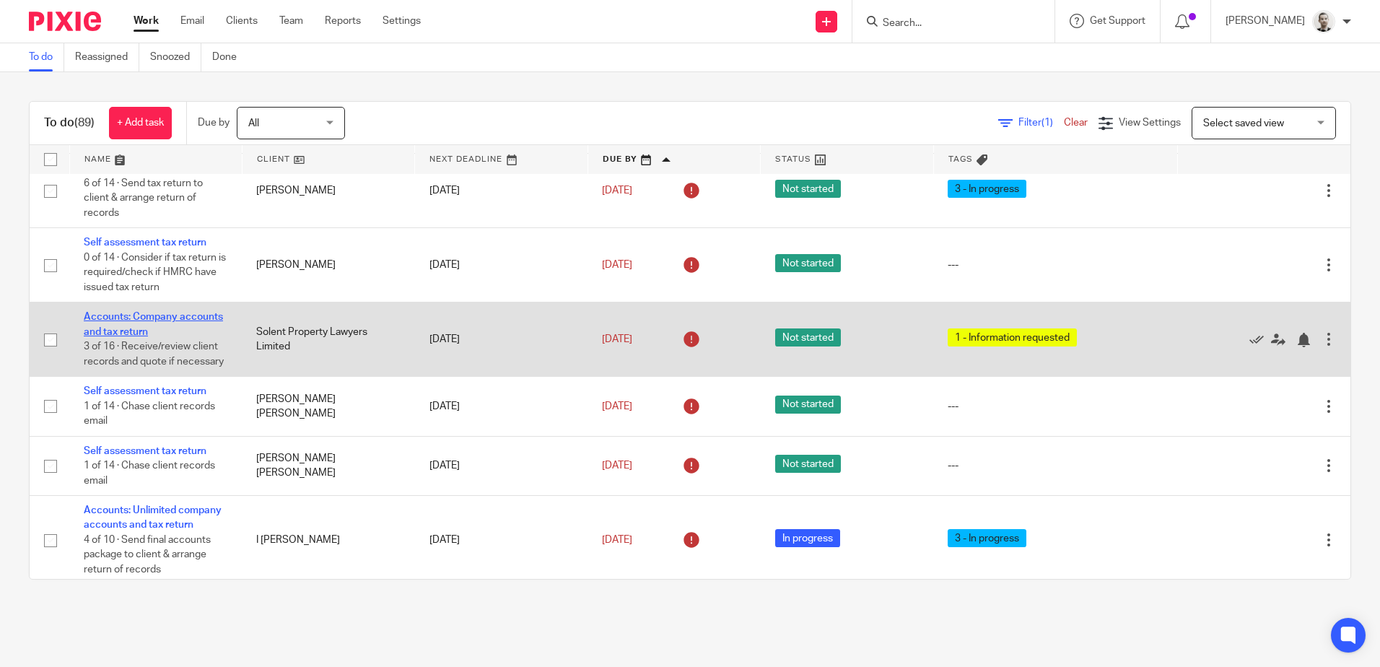
click at [183, 336] on link "Accounts: Company accounts and tax return" at bounding box center [153, 324] width 139 height 25
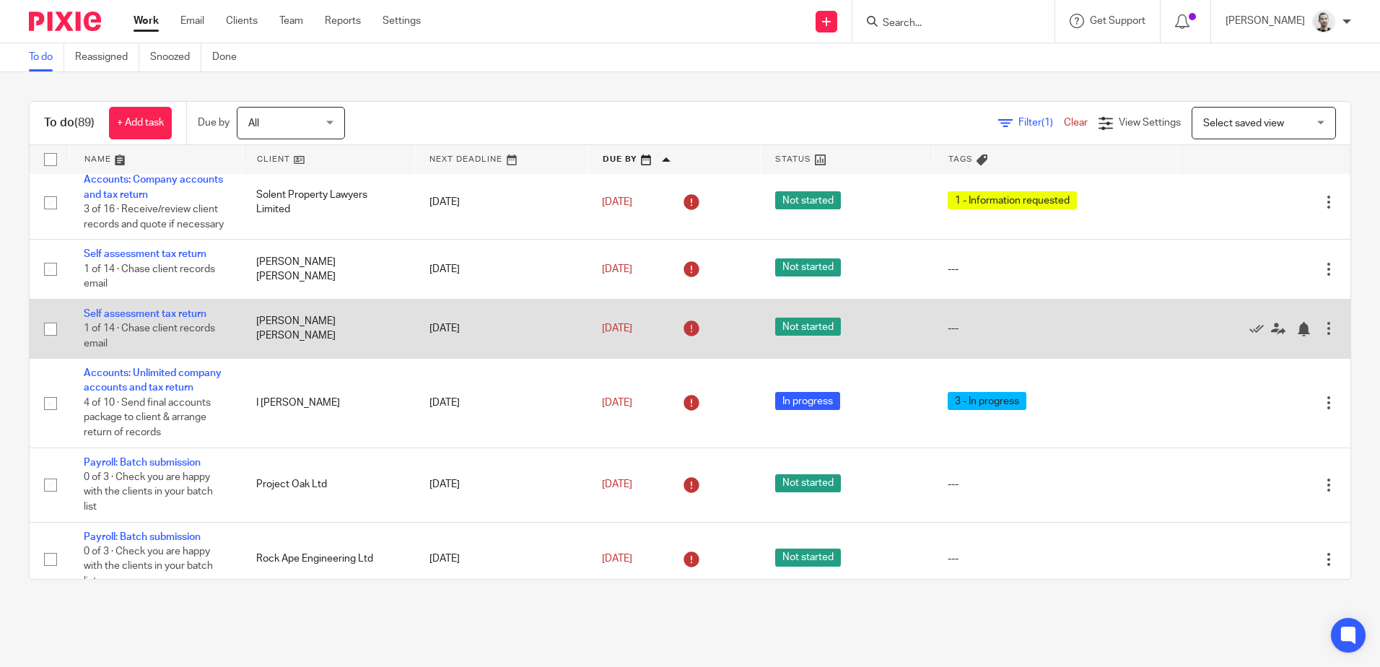
scroll to position [1516, 0]
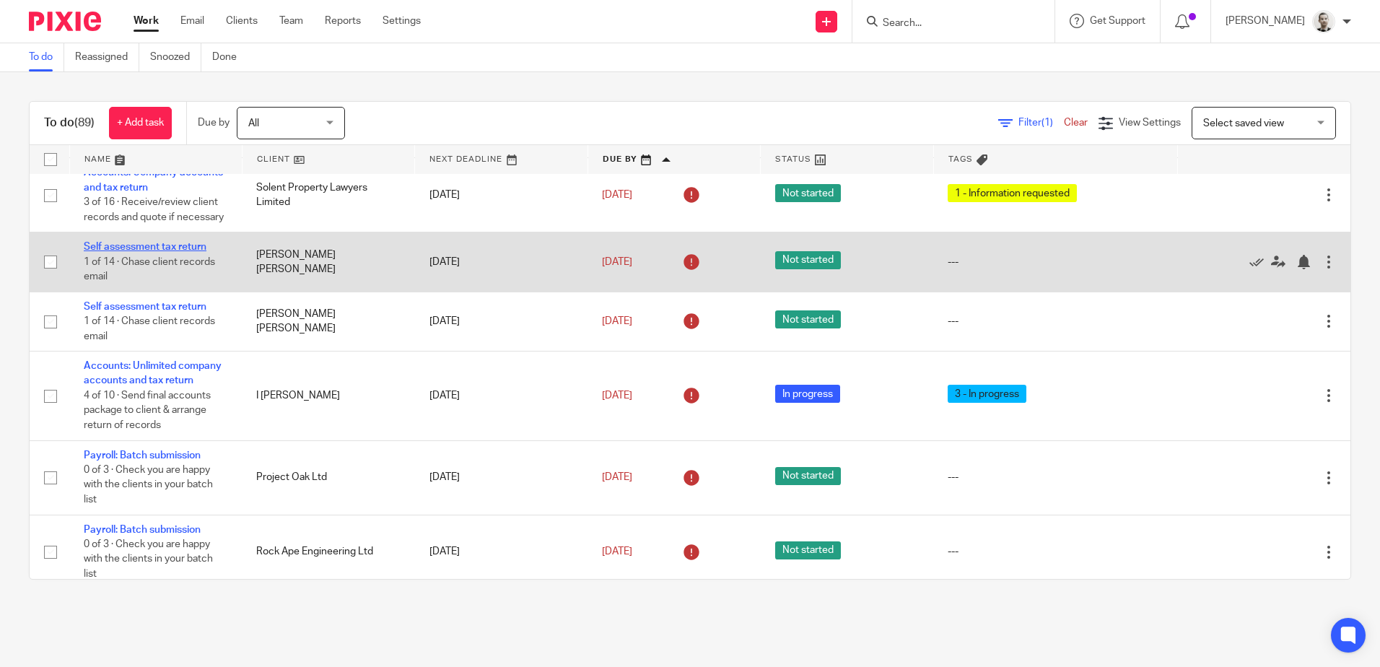
click at [162, 252] on link "Self assessment tax return" at bounding box center [145, 247] width 123 height 10
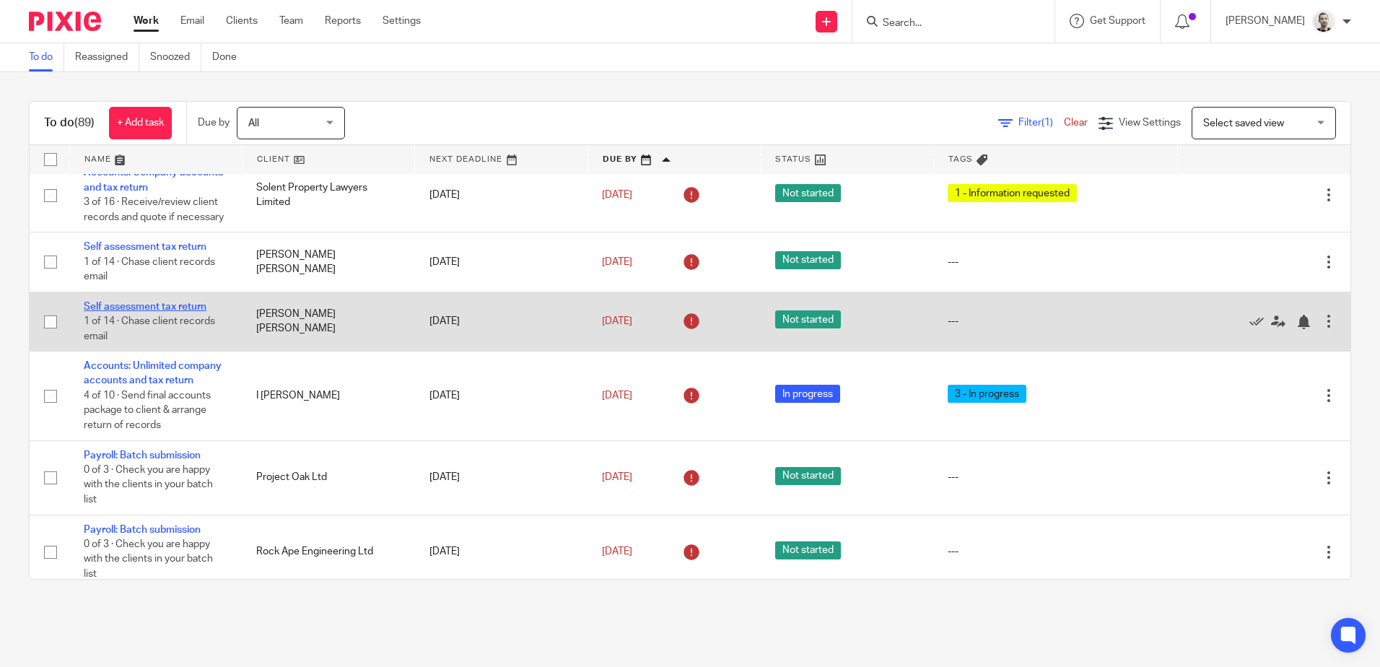
click at [166, 312] on link "Self assessment tax return" at bounding box center [145, 307] width 123 height 10
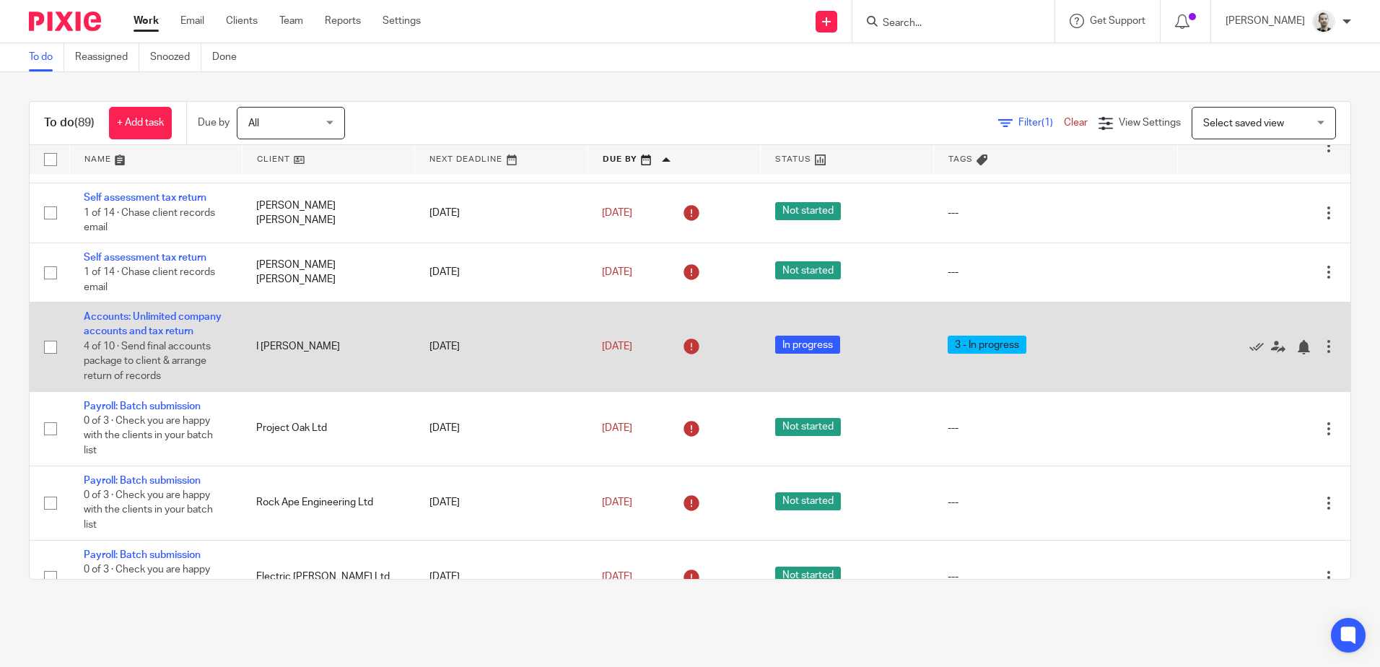
scroll to position [1588, 0]
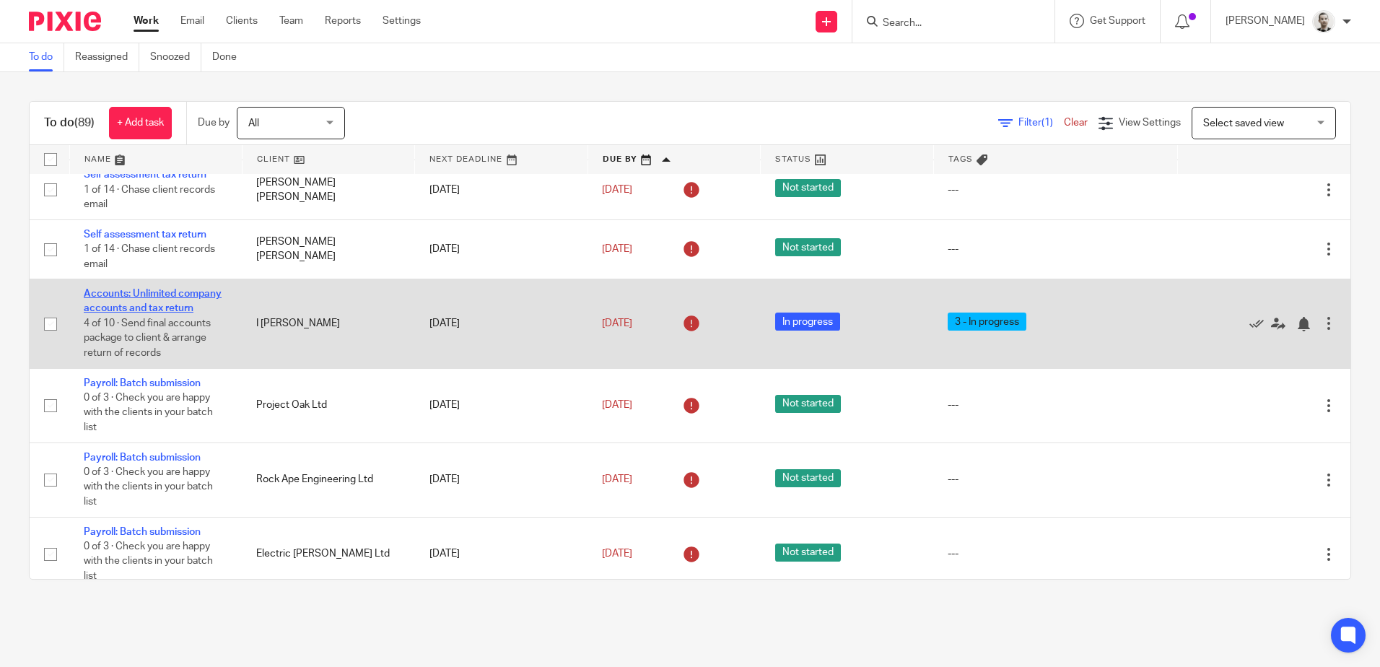
click at [164, 313] on link "Accounts: Unlimited company accounts and tax return" at bounding box center [153, 301] width 138 height 25
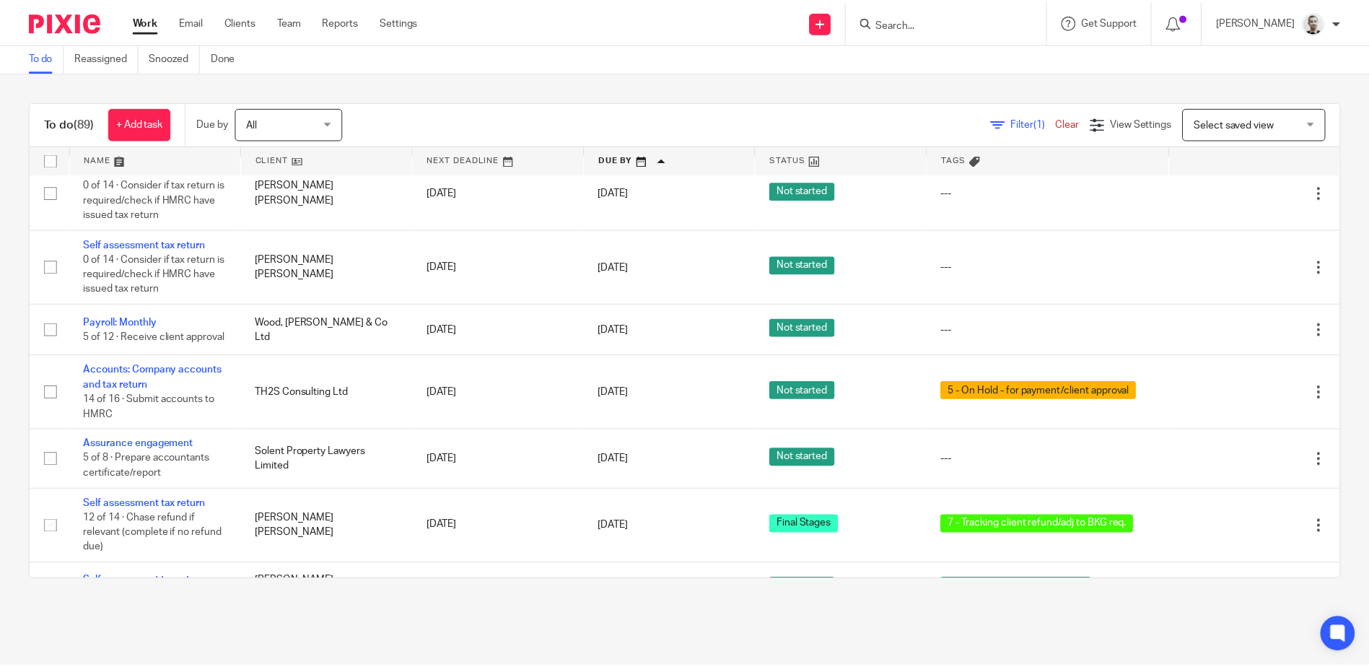
scroll to position [2959, 0]
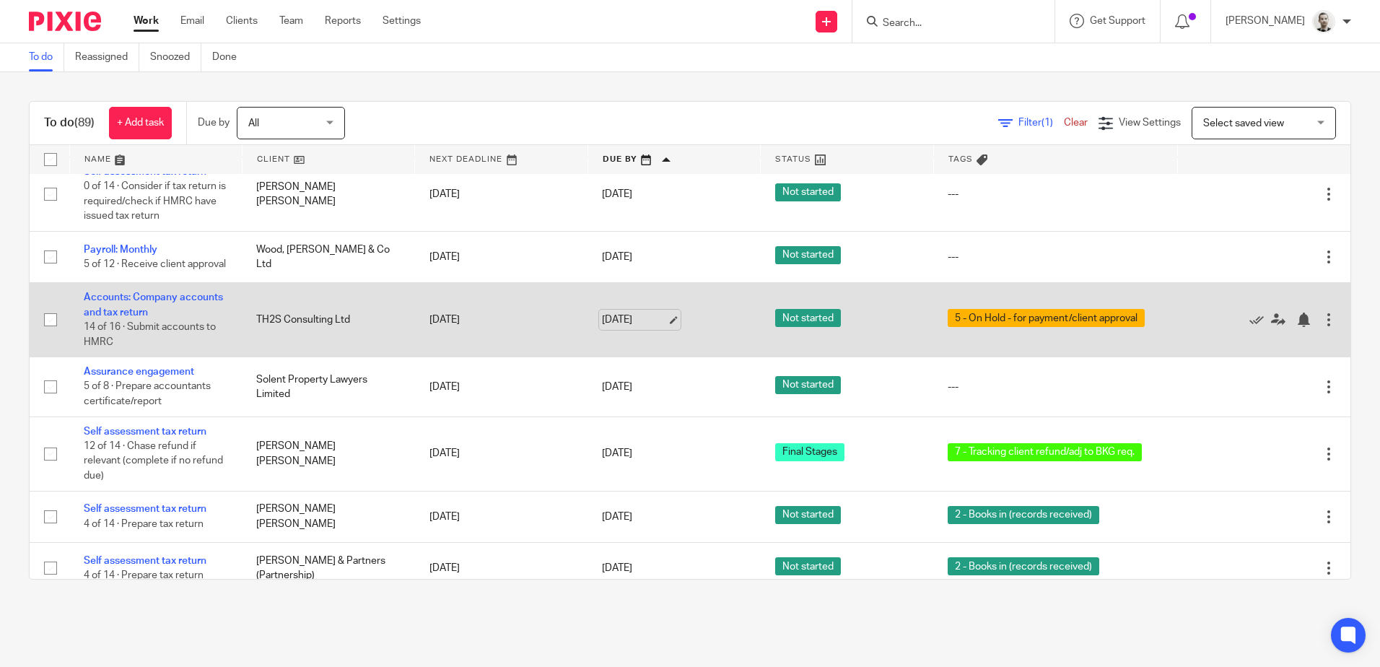
click at [624, 328] on link "28 Aug 2025" at bounding box center [634, 319] width 65 height 15
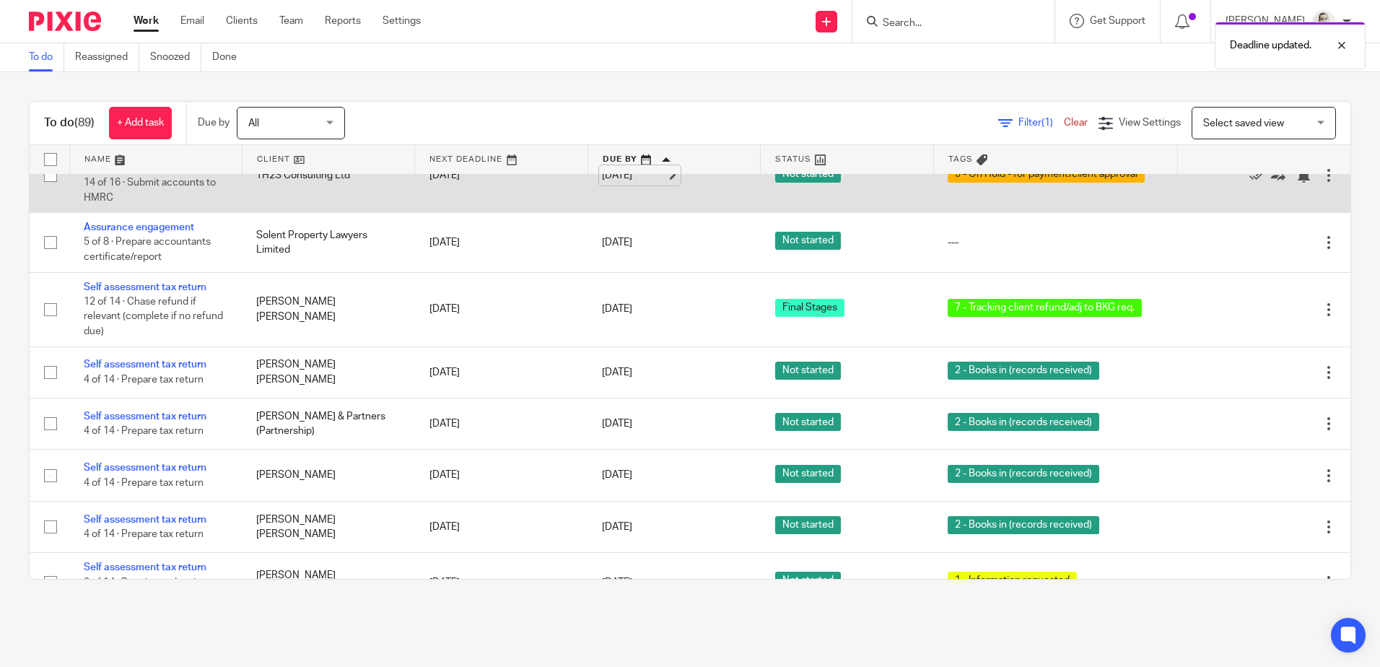
scroll to position [3175, 0]
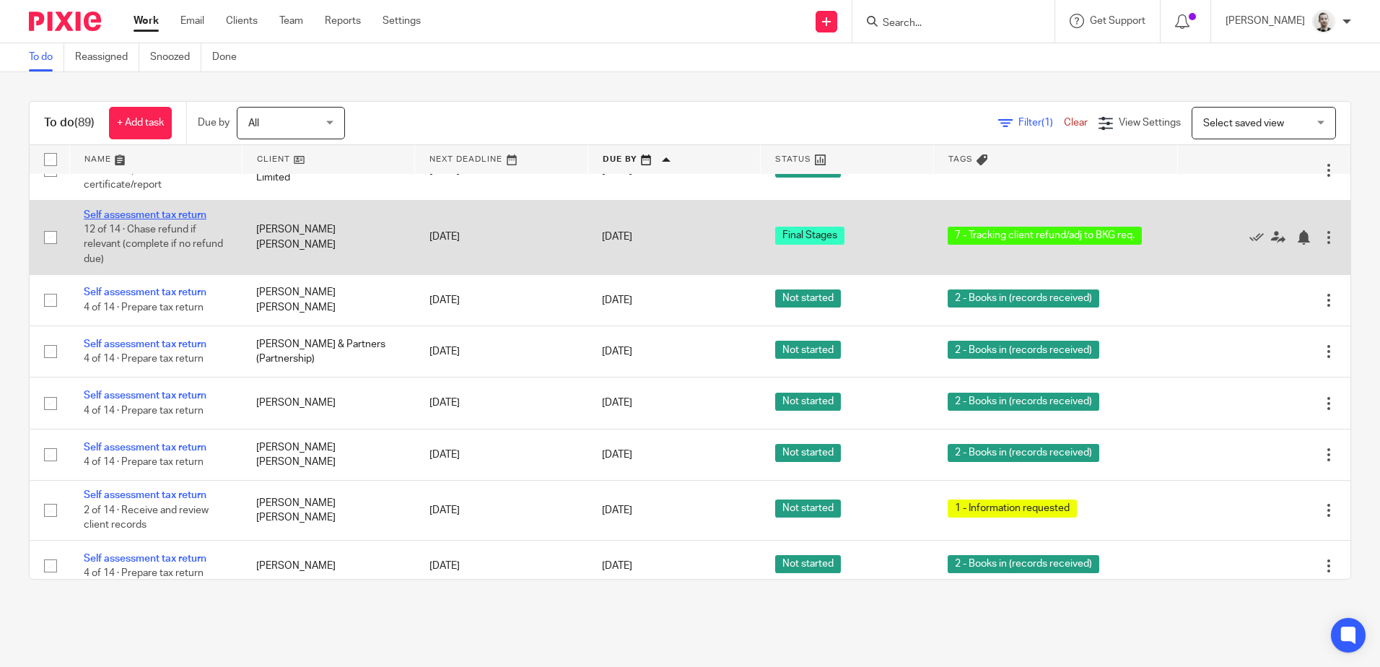
click at [186, 220] on link "Self assessment tax return" at bounding box center [145, 215] width 123 height 10
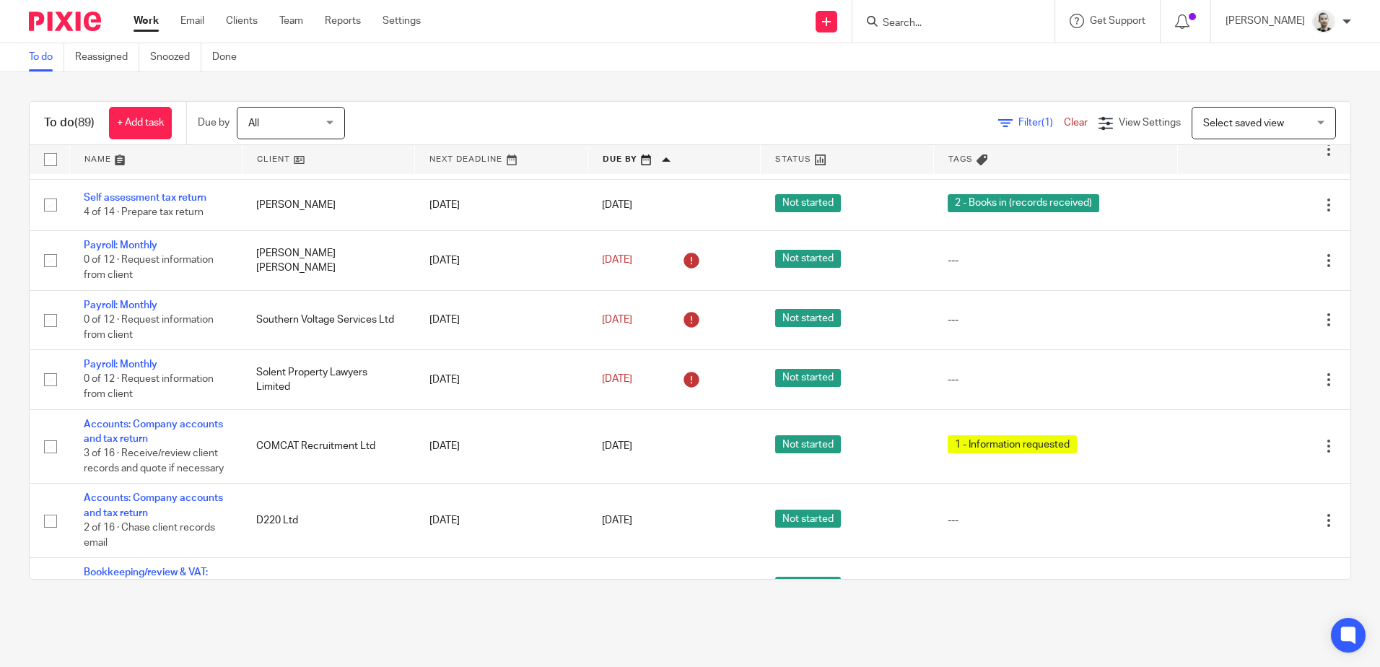
scroll to position [3608, 0]
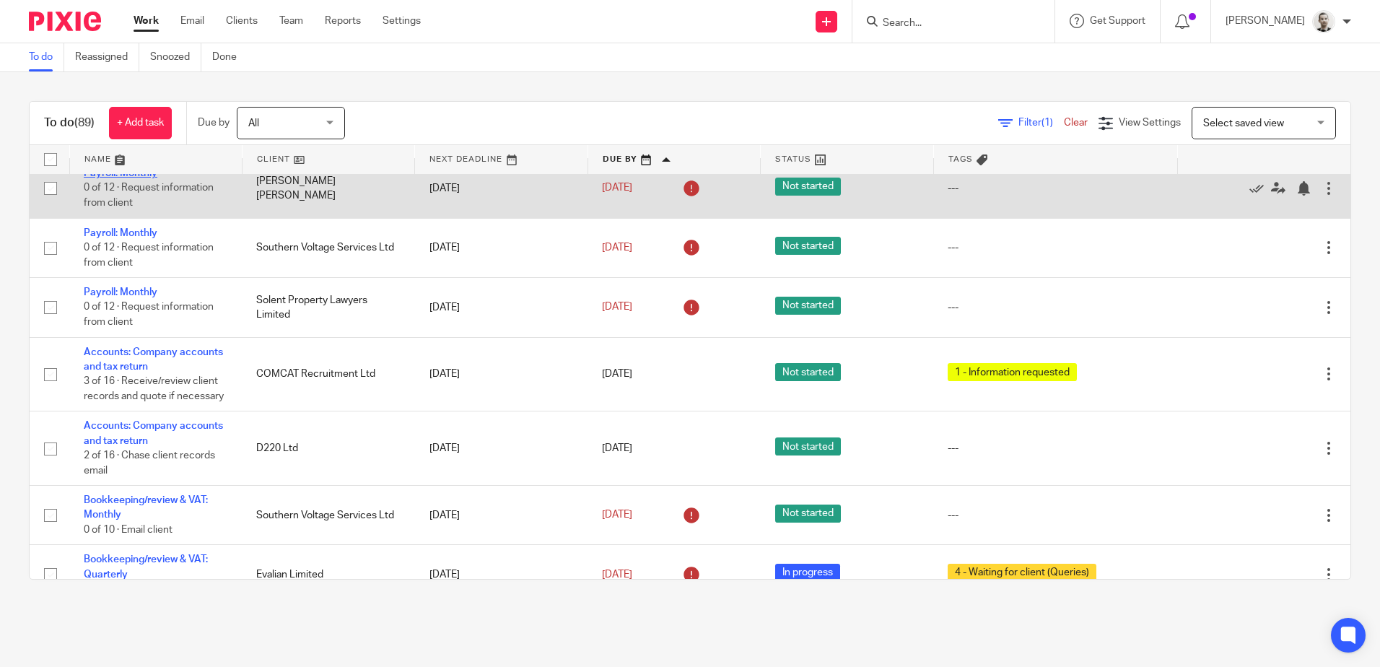
click at [144, 178] on link "Payroll: Monthly" at bounding box center [121, 173] width 74 height 10
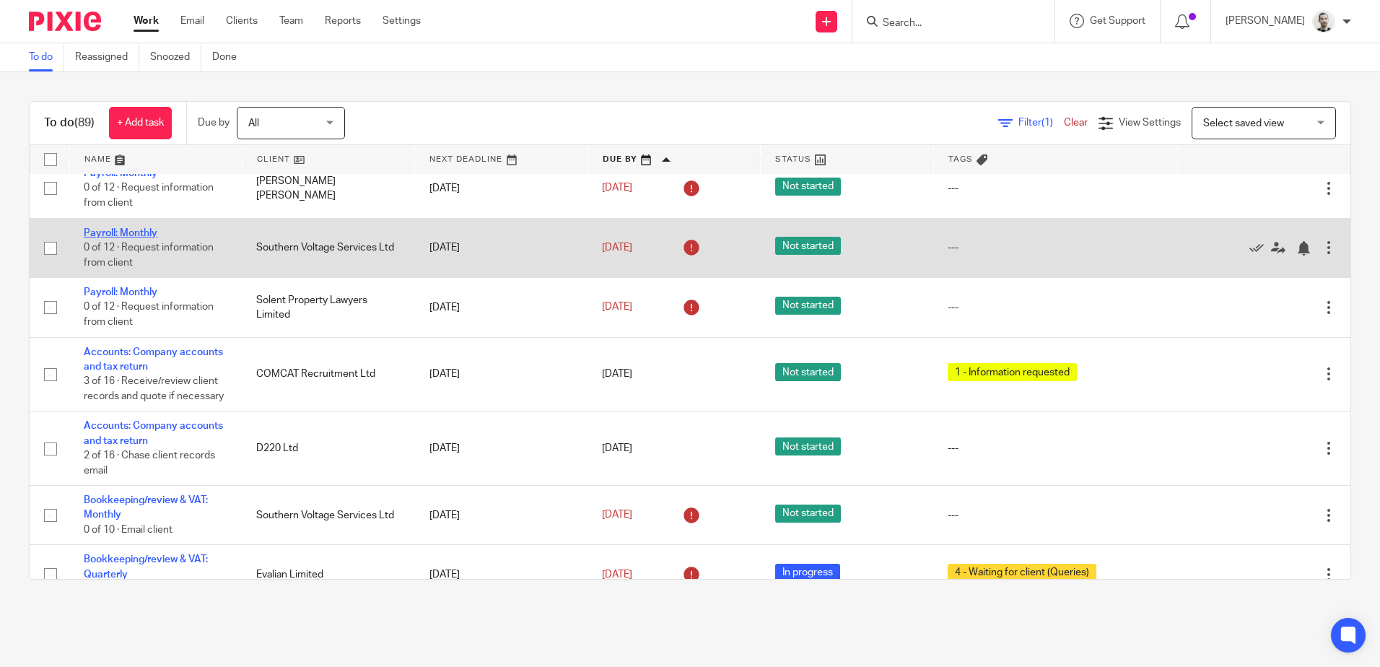
click at [141, 238] on link "Payroll: Monthly" at bounding box center [121, 233] width 74 height 10
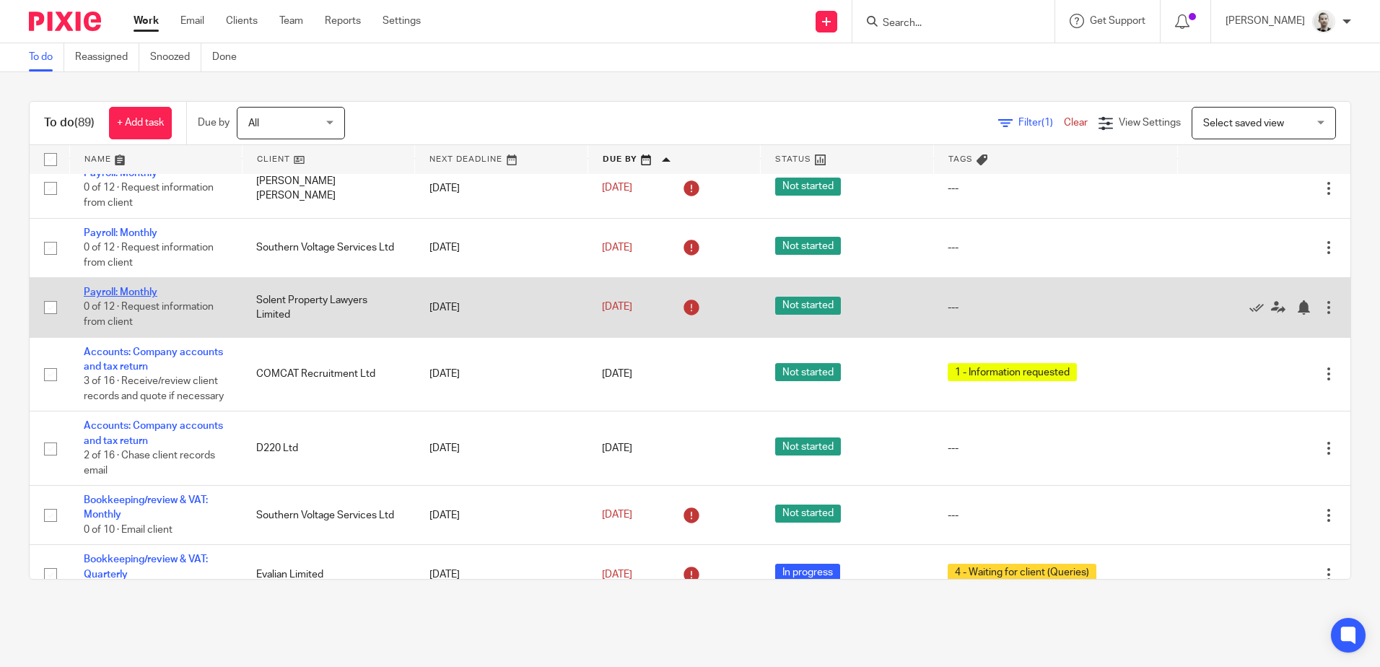
click at [130, 297] on link "Payroll: Monthly" at bounding box center [121, 292] width 74 height 10
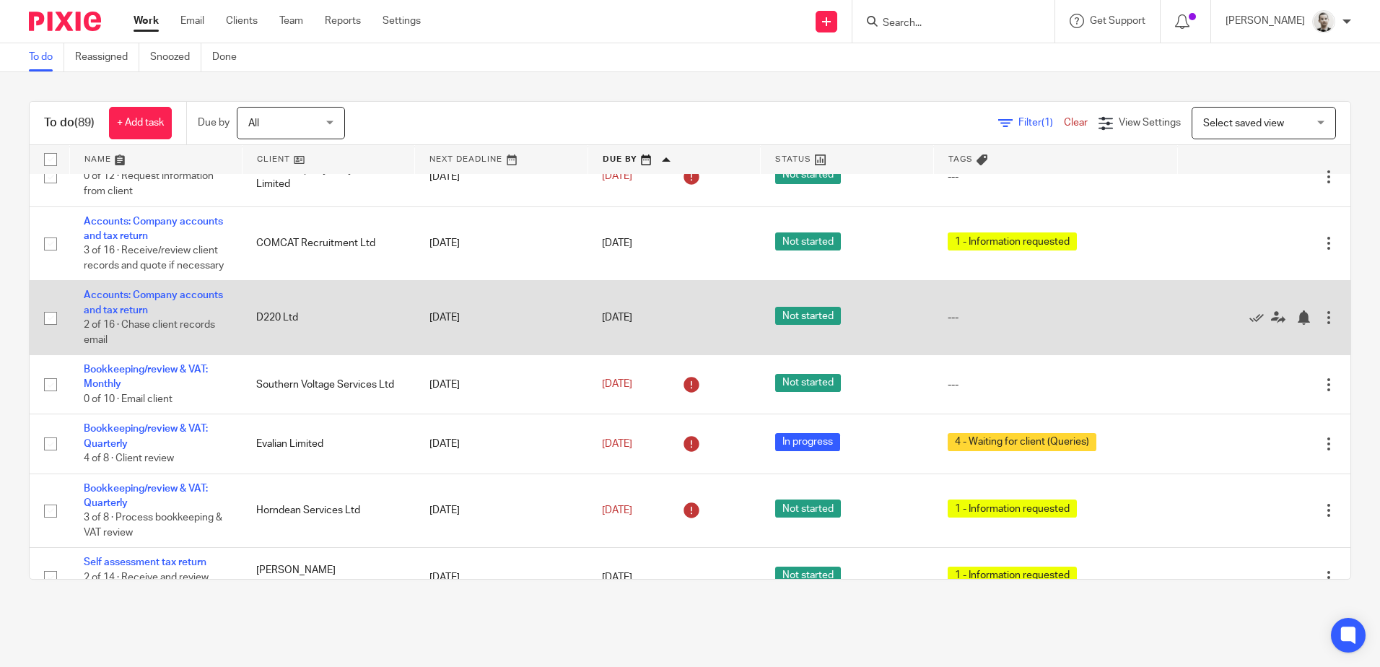
scroll to position [3753, 0]
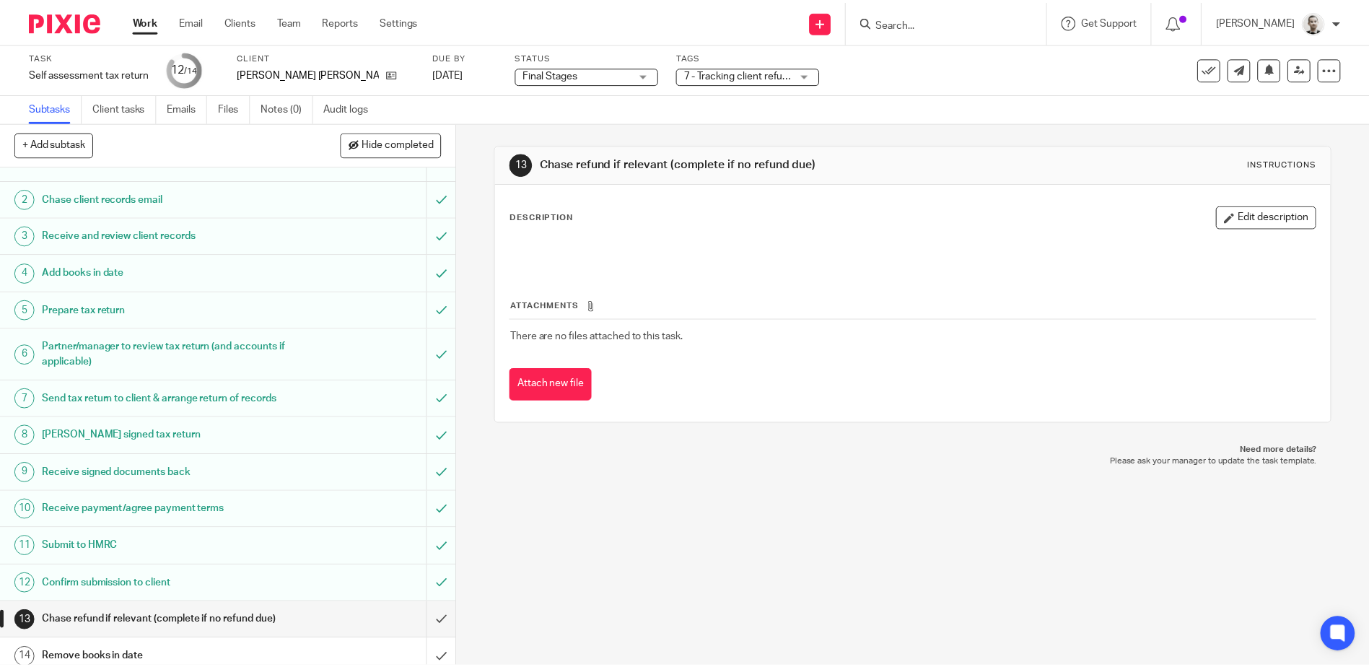
scroll to position [62, 0]
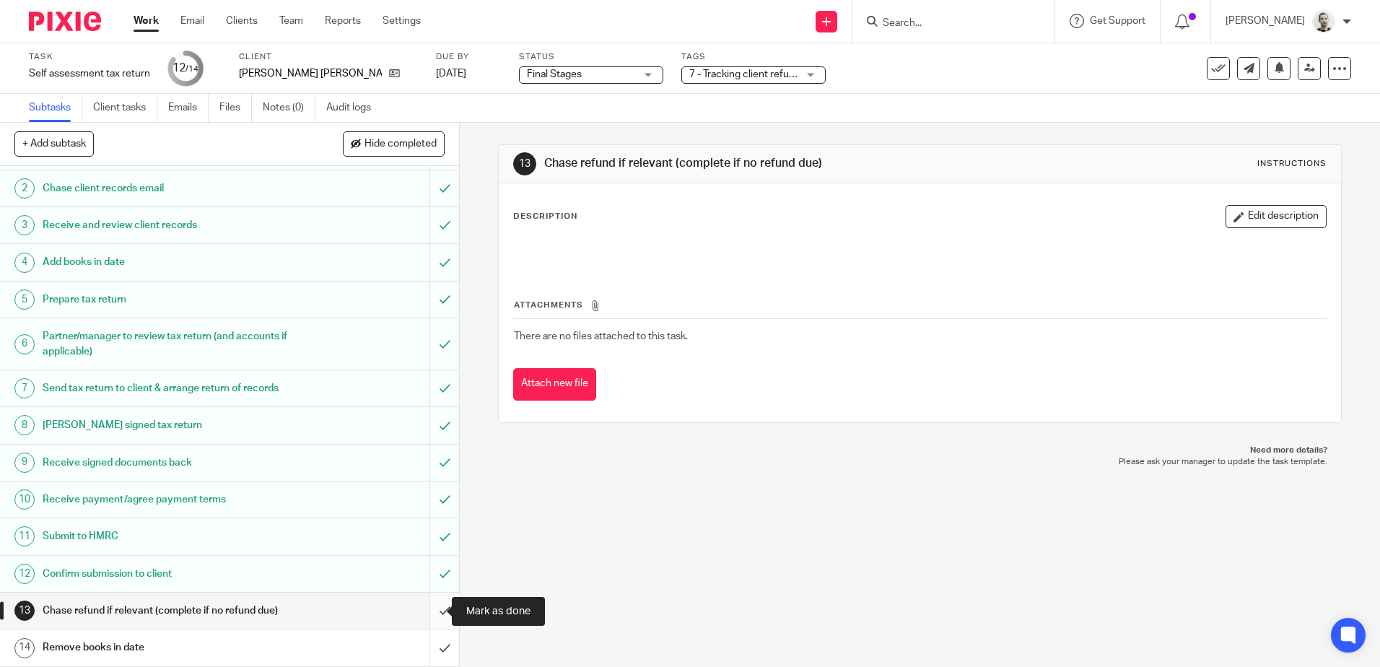
click at [433, 615] on input "submit" at bounding box center [229, 611] width 459 height 36
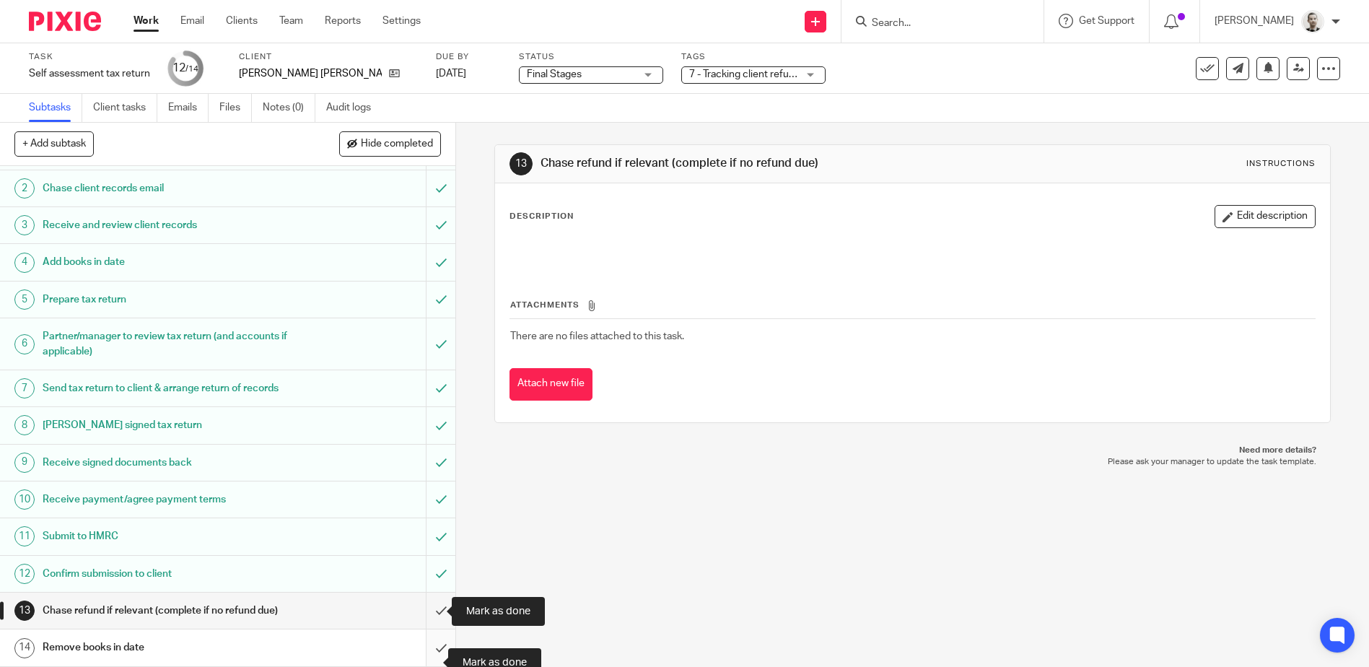
click at [428, 651] on input "submit" at bounding box center [227, 647] width 455 height 36
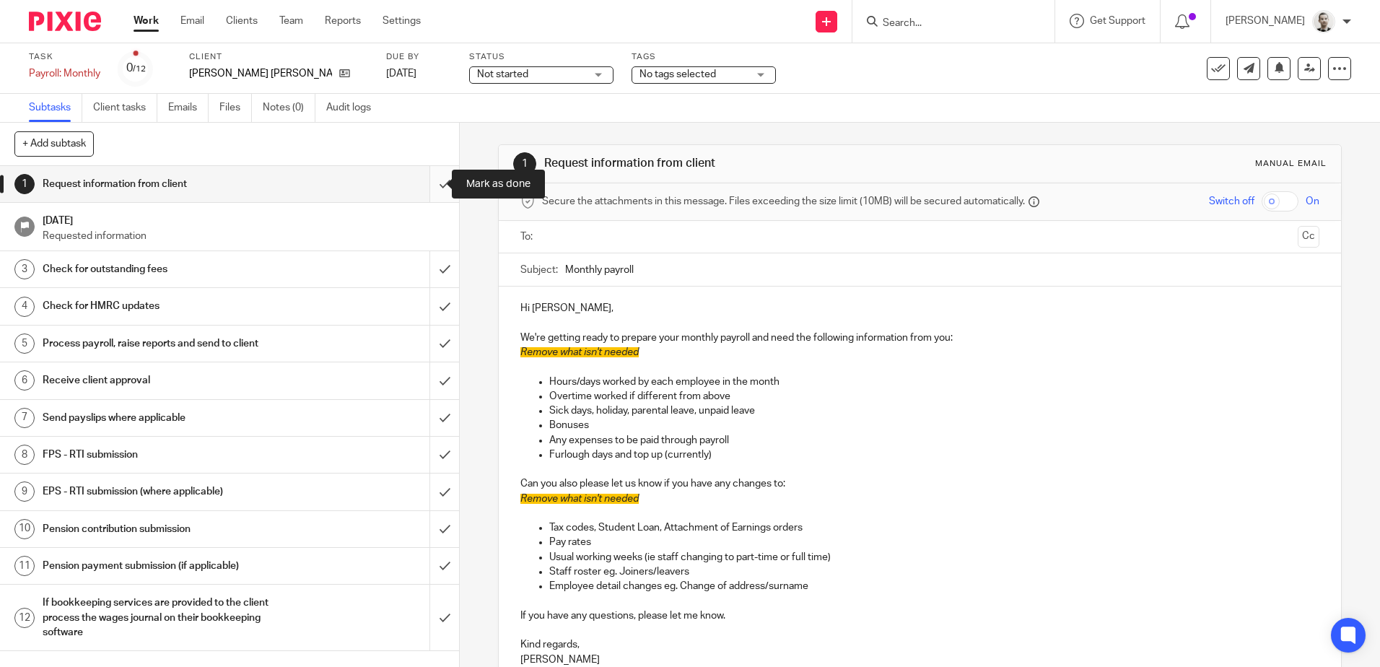
click at [432, 180] on input "submit" at bounding box center [229, 184] width 459 height 36
click at [437, 261] on input "submit" at bounding box center [229, 269] width 459 height 36
click at [437, 309] on input "submit" at bounding box center [229, 306] width 459 height 36
click at [432, 349] on input "submit" at bounding box center [229, 343] width 459 height 36
click at [431, 184] on input "submit" at bounding box center [229, 184] width 459 height 36
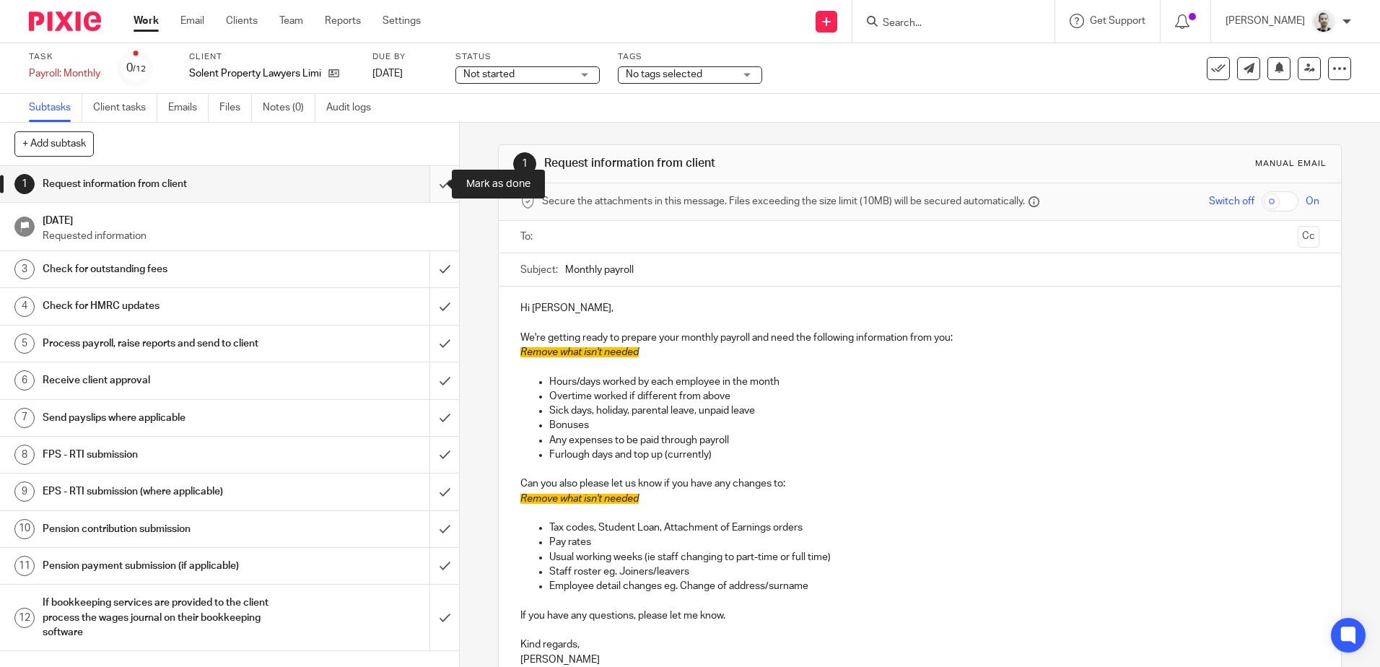
click at [428, 182] on input "submit" at bounding box center [229, 184] width 459 height 36
click at [429, 257] on input "submit" at bounding box center [229, 269] width 459 height 36
click at [426, 305] on input "submit" at bounding box center [229, 306] width 459 height 36
click at [429, 335] on input "submit" at bounding box center [229, 343] width 459 height 36
click at [432, 381] on input "submit" at bounding box center [229, 380] width 459 height 36
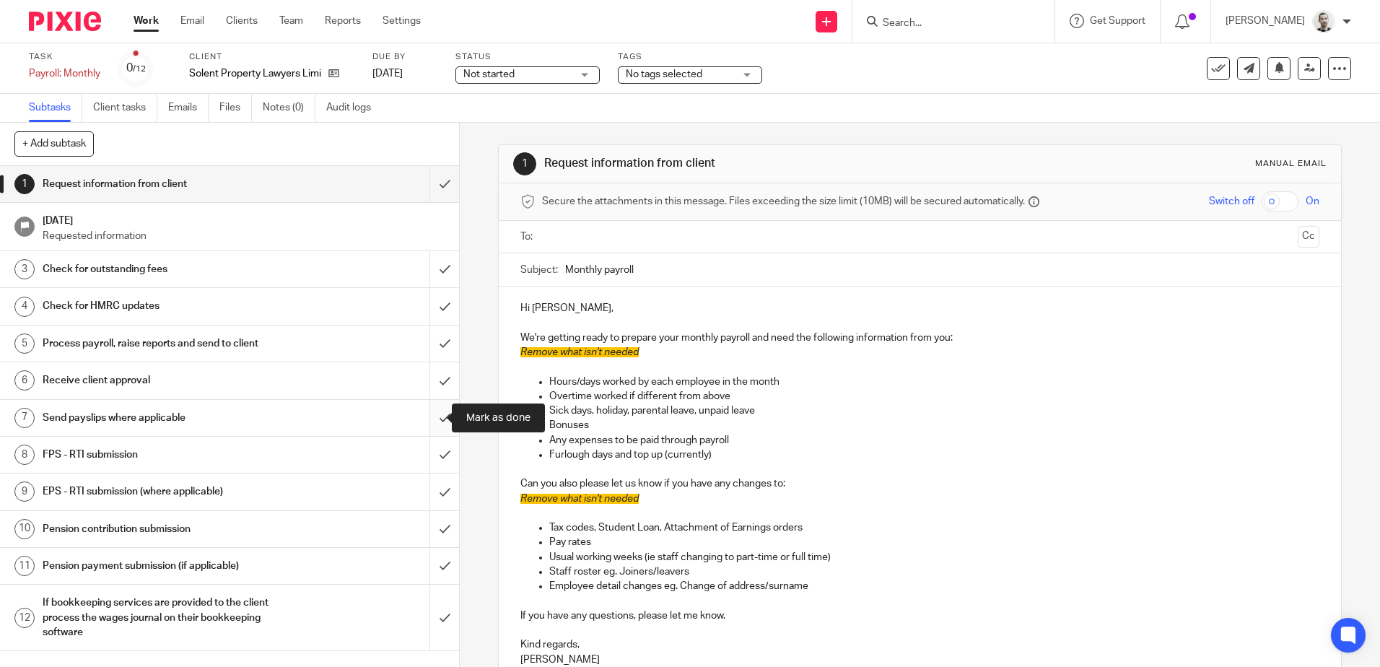
click at [428, 415] on input "submit" at bounding box center [229, 418] width 459 height 36
click at [427, 455] on input "submit" at bounding box center [229, 455] width 459 height 36
drag, startPoint x: 428, startPoint y: 494, endPoint x: 429, endPoint y: 512, distance: 18.8
click at [428, 496] on input "submit" at bounding box center [229, 491] width 459 height 36
drag, startPoint x: 429, startPoint y: 528, endPoint x: 429, endPoint y: 555, distance: 27.4
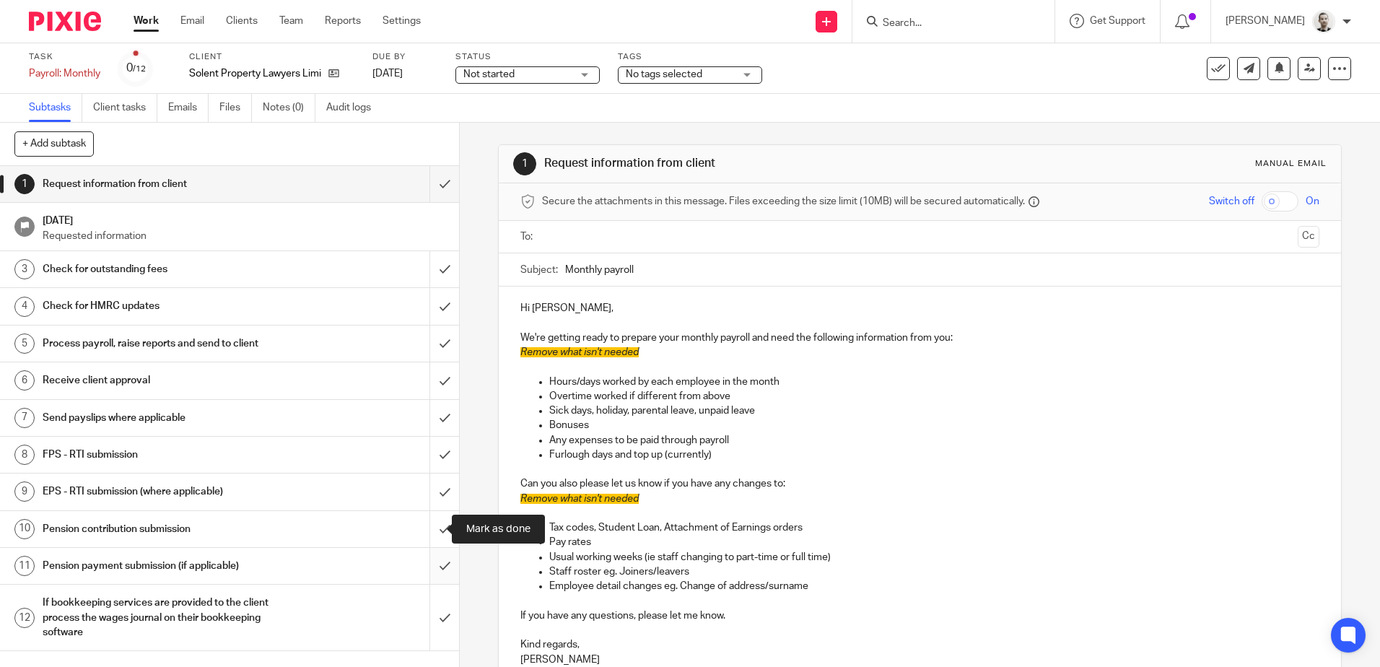
click at [429, 530] on input "submit" at bounding box center [229, 529] width 459 height 36
click at [429, 558] on input "submit" at bounding box center [229, 566] width 459 height 36
click at [424, 617] on input "submit" at bounding box center [229, 618] width 459 height 66
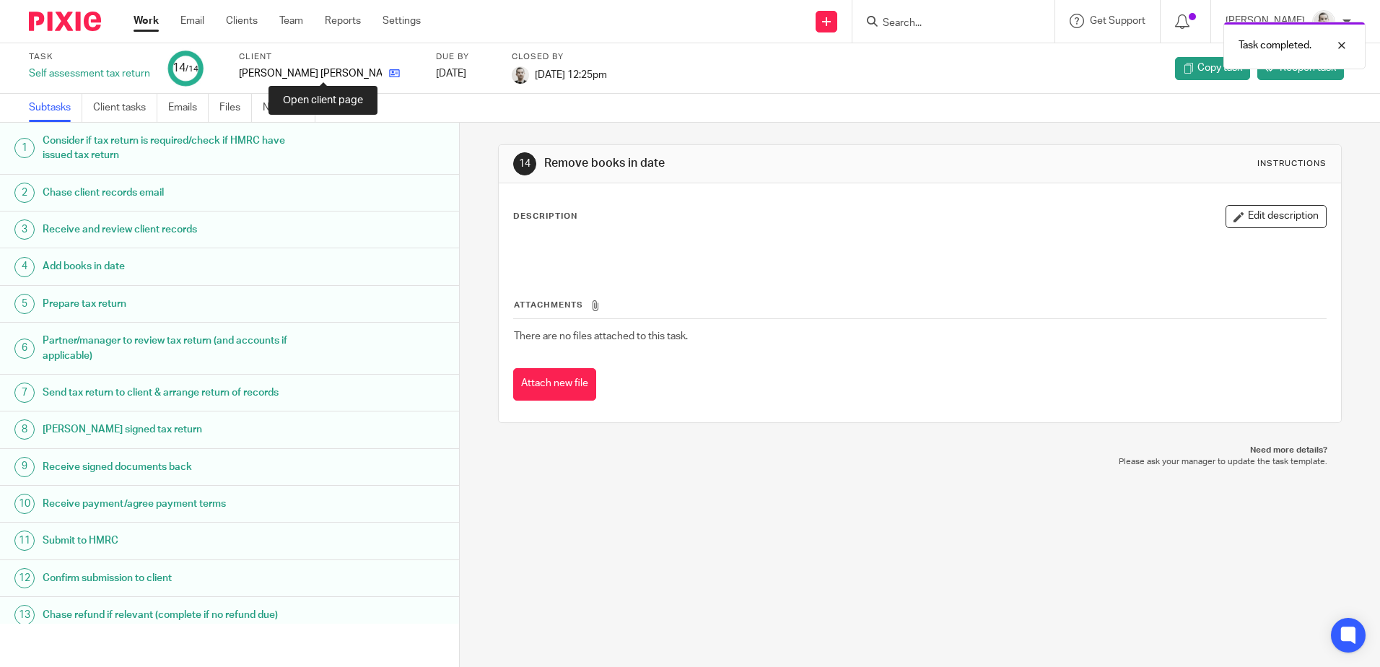
click at [389, 69] on icon at bounding box center [394, 73] width 11 height 11
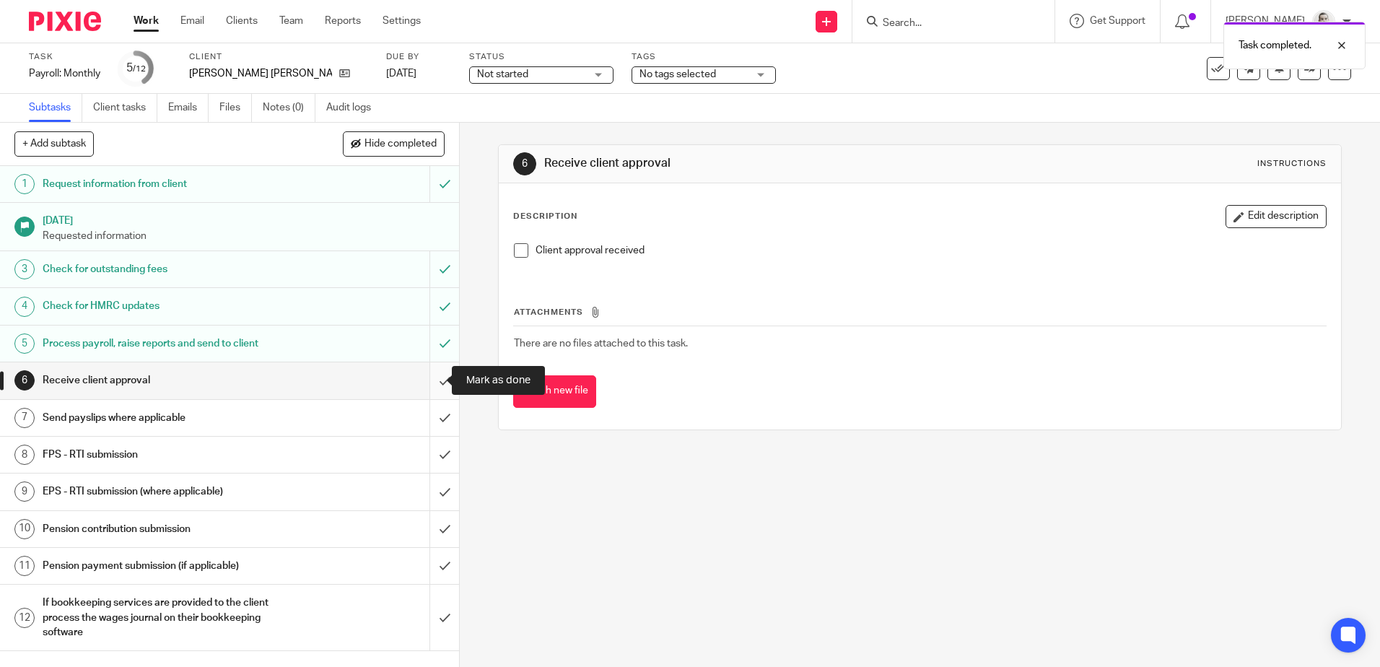
click at [430, 378] on input "submit" at bounding box center [229, 380] width 459 height 36
click at [429, 419] on input "submit" at bounding box center [229, 418] width 459 height 36
click at [429, 456] on input "submit" at bounding box center [229, 455] width 459 height 36
click at [431, 489] on input "submit" at bounding box center [229, 491] width 459 height 36
click at [433, 512] on input "submit" at bounding box center [229, 529] width 459 height 36
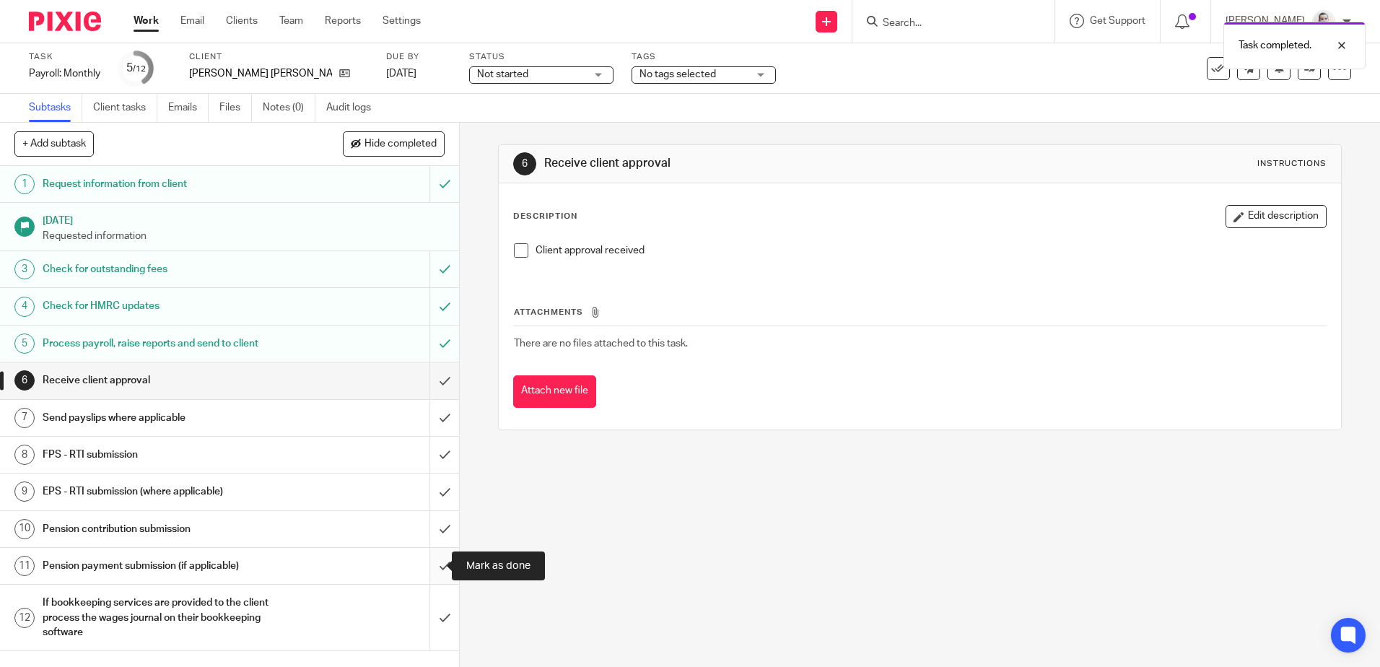
click at [429, 557] on input "submit" at bounding box center [229, 566] width 459 height 36
click at [431, 610] on input "submit" at bounding box center [229, 618] width 459 height 66
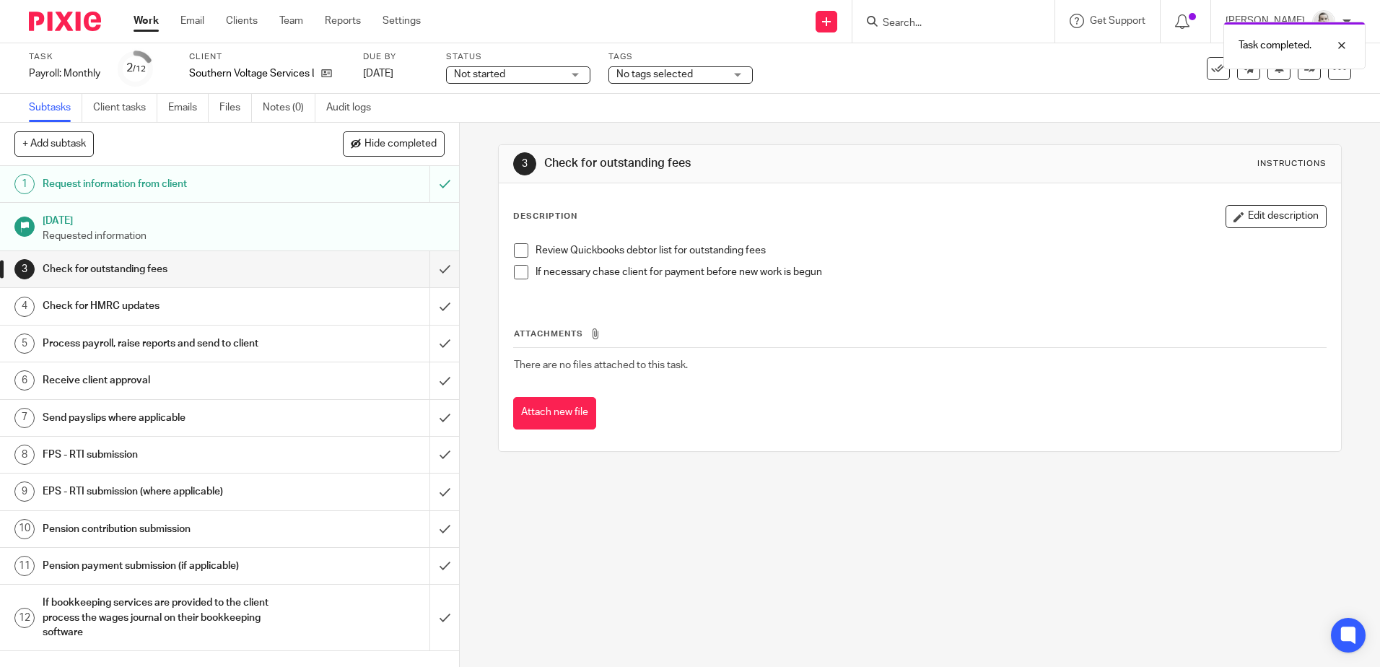
click at [633, 73] on span "No tags selected" at bounding box center [654, 74] width 76 height 10
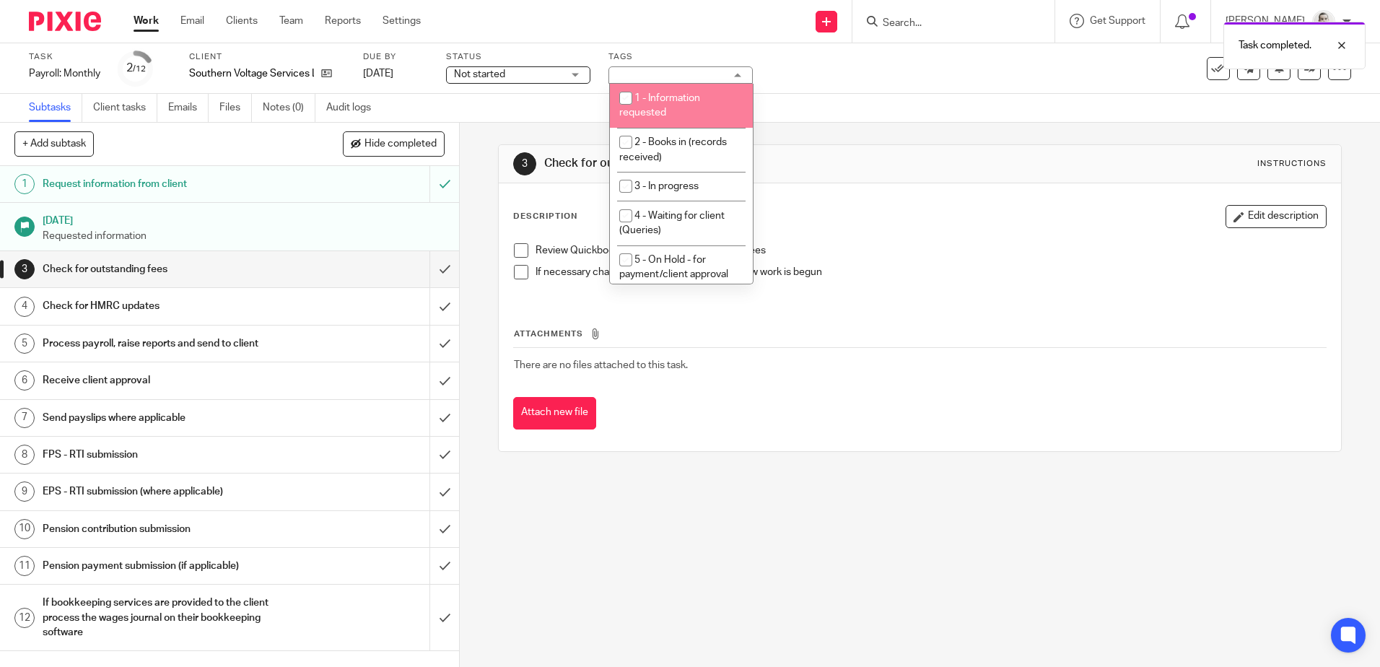
click at [643, 98] on span "1 - Information requested" at bounding box center [659, 105] width 81 height 25
checkbox input "true"
click at [820, 91] on div "Task Payroll: Monthly Save Payroll: Monthly 2 /12 Client Southern Voltage Servi…" at bounding box center [690, 68] width 1380 height 51
